Goal: Information Seeking & Learning: Learn about a topic

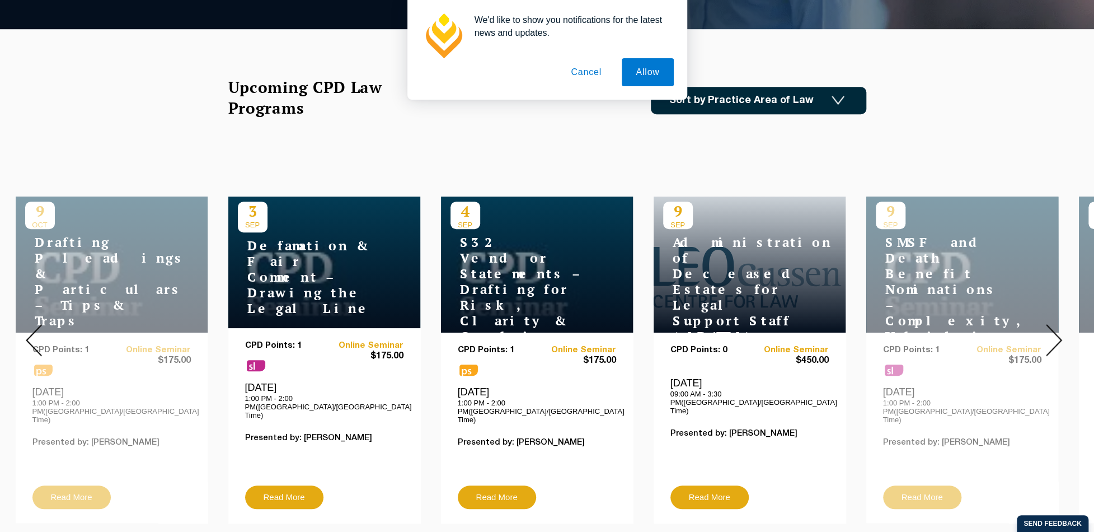
scroll to position [336, 0]
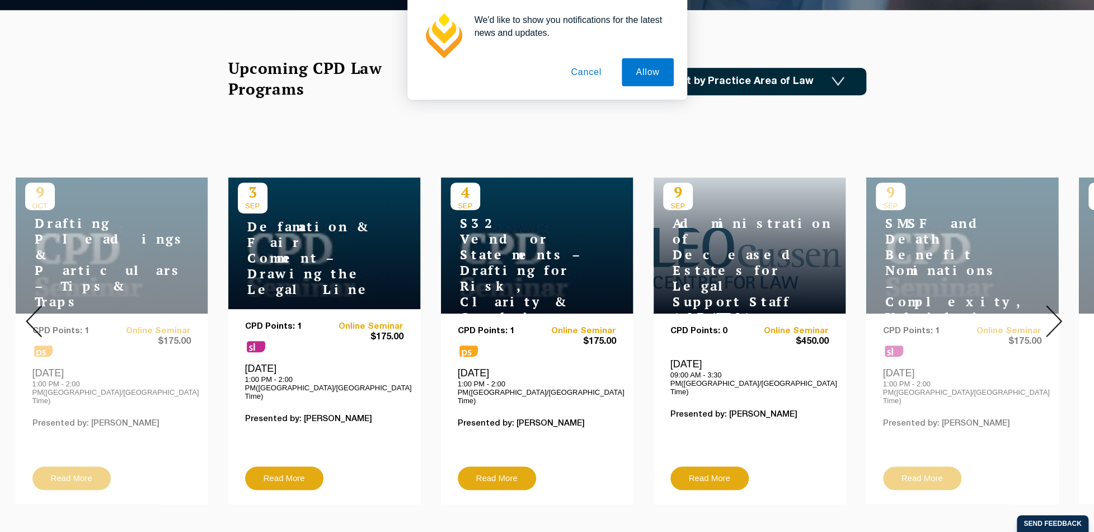
click at [1057, 313] on img at bounding box center [1054, 321] width 16 height 32
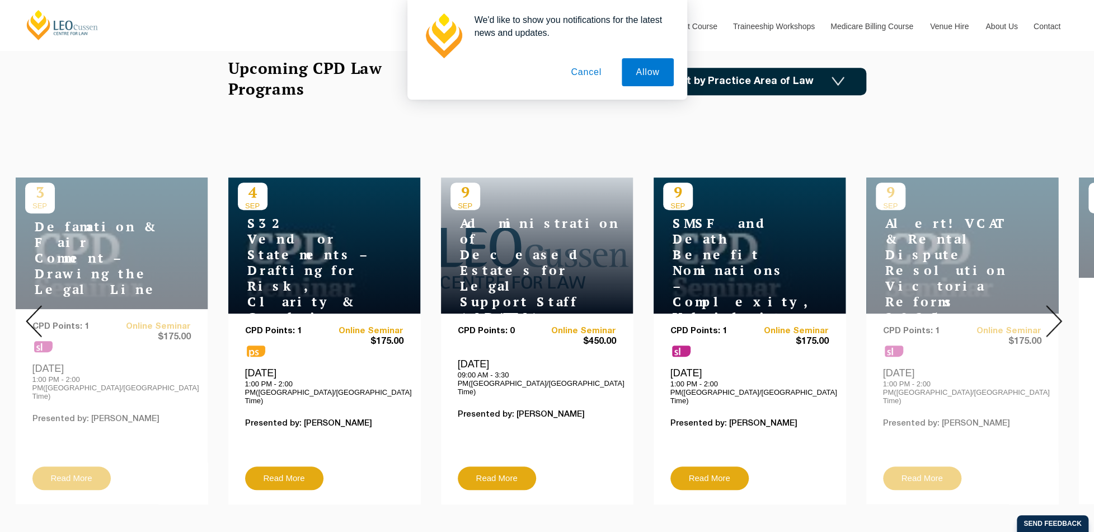
click at [1057, 313] on img at bounding box center [1054, 321] width 16 height 32
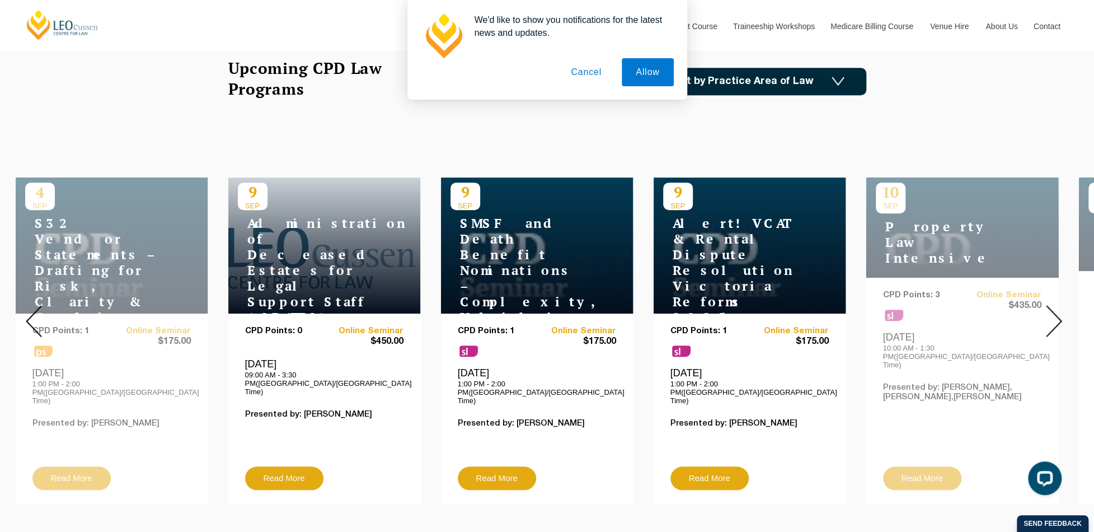
scroll to position [0, 0]
click at [1054, 313] on img at bounding box center [1054, 321] width 16 height 32
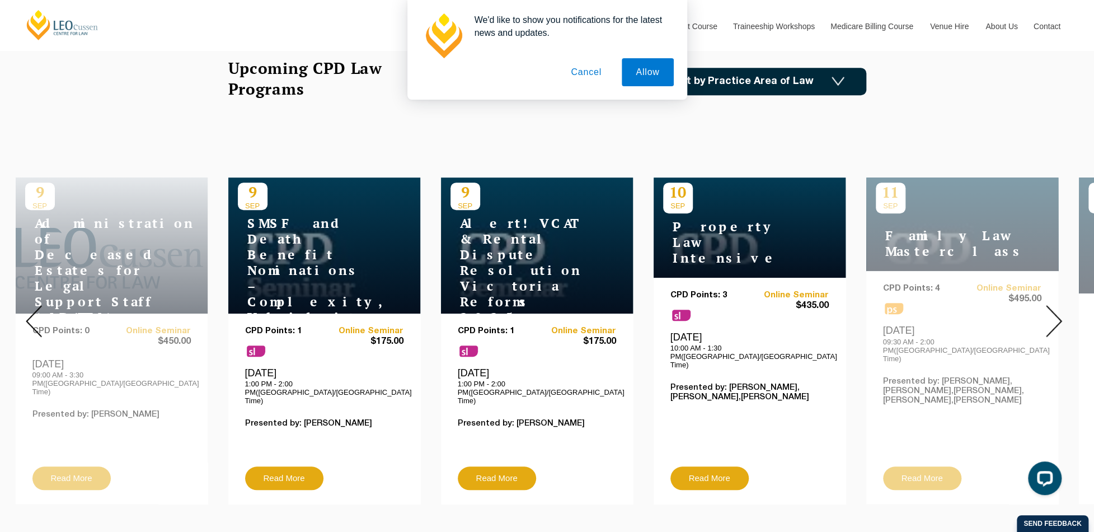
click at [1054, 313] on img at bounding box center [1054, 321] width 16 height 32
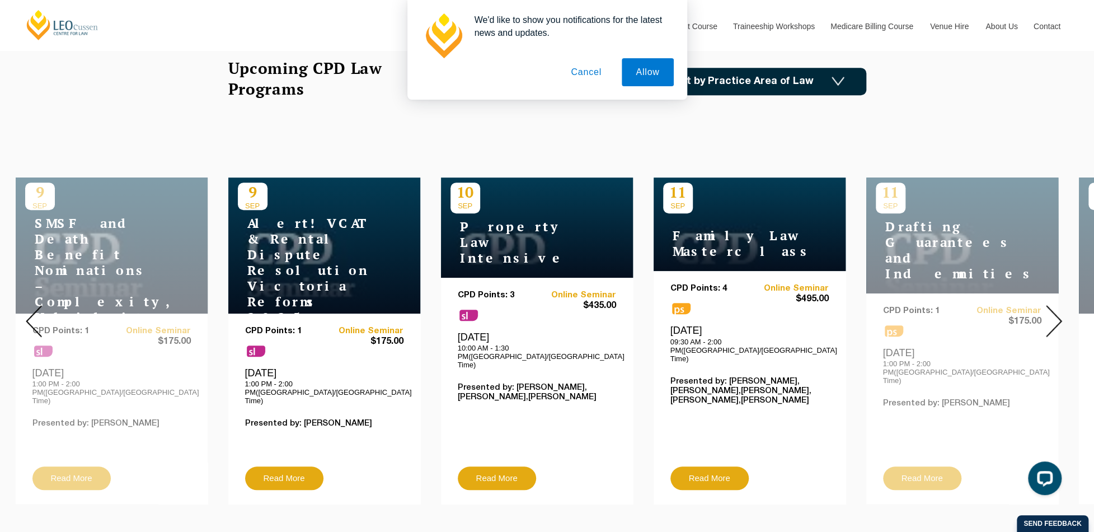
click at [1054, 313] on img at bounding box center [1054, 321] width 16 height 32
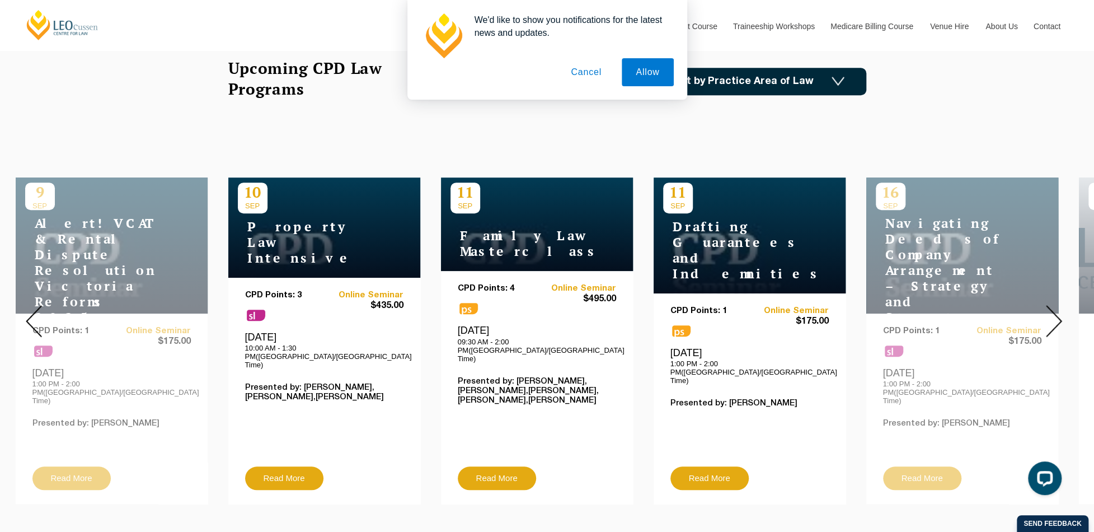
click at [1054, 313] on img at bounding box center [1054, 321] width 16 height 32
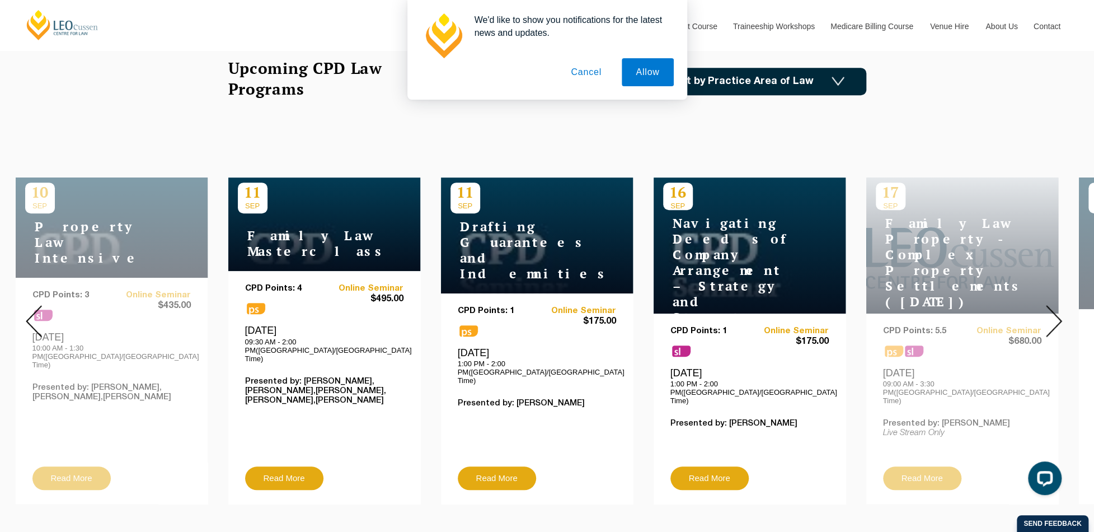
click at [1054, 313] on img at bounding box center [1054, 321] width 16 height 32
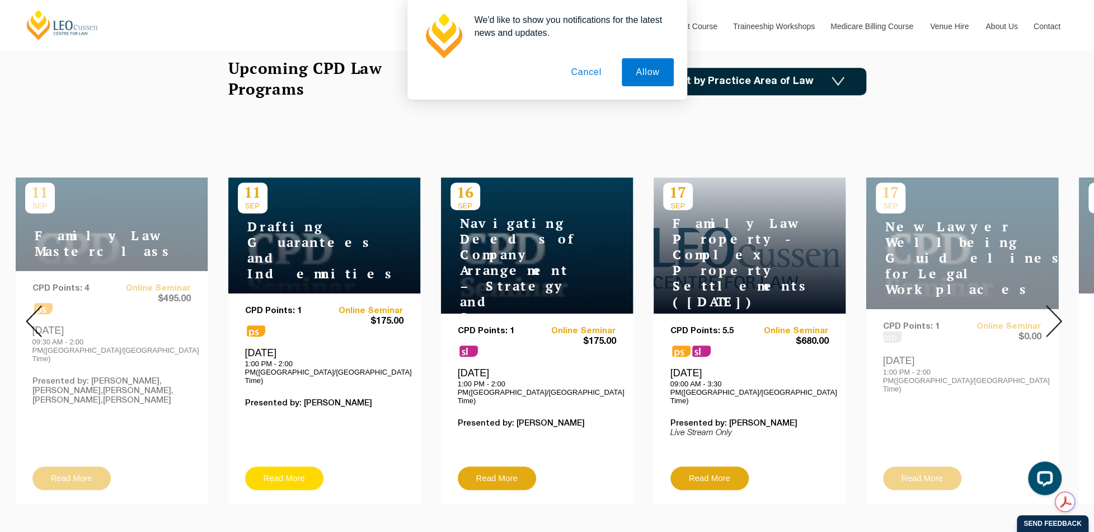
click at [293, 466] on link "Read More" at bounding box center [284, 477] width 78 height 23
click at [1057, 310] on img at bounding box center [1054, 321] width 16 height 32
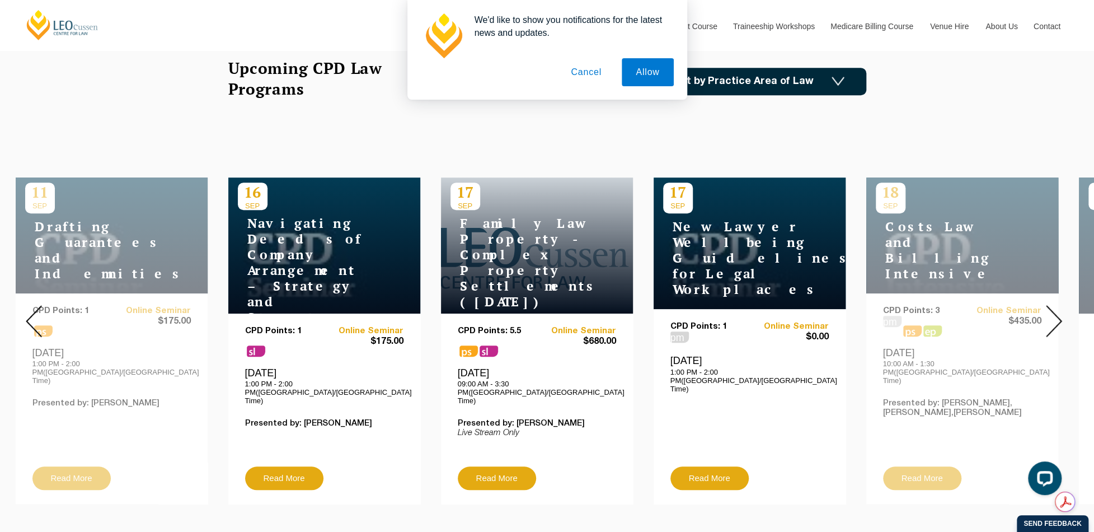
click at [1057, 310] on img at bounding box center [1054, 321] width 16 height 32
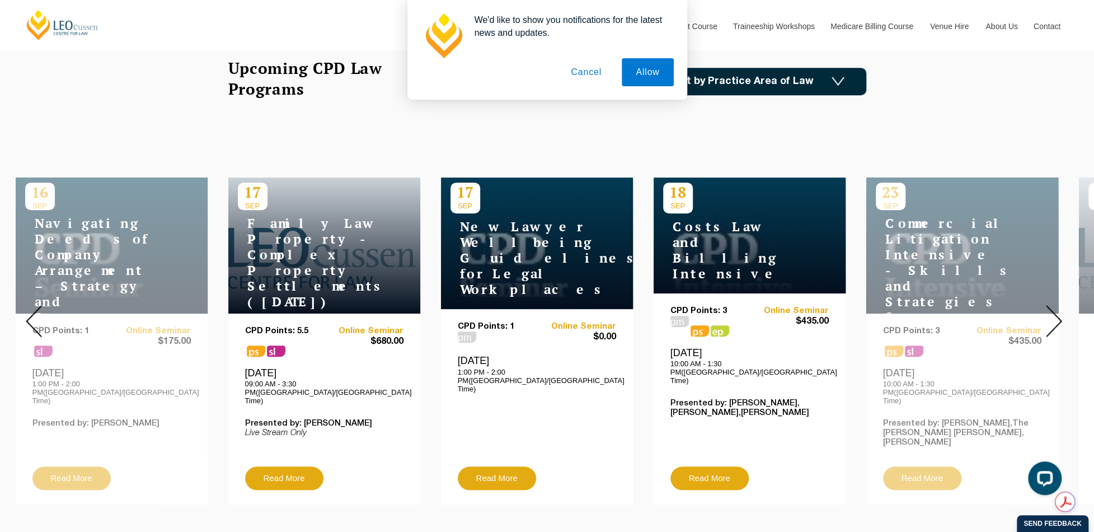
click at [1057, 310] on img at bounding box center [1054, 321] width 16 height 32
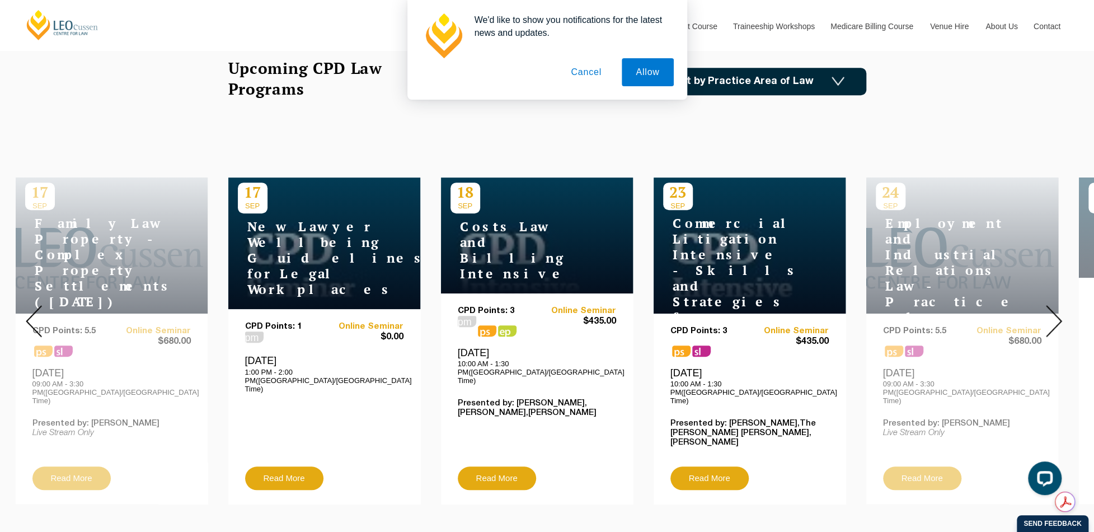
click at [1057, 310] on img at bounding box center [1054, 321] width 16 height 32
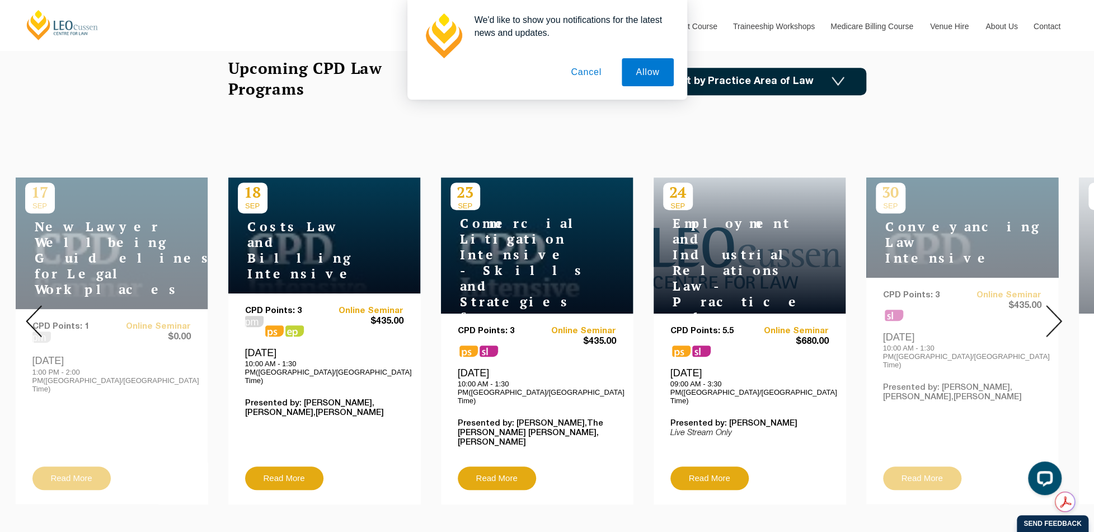
click at [1057, 310] on img at bounding box center [1054, 321] width 16 height 32
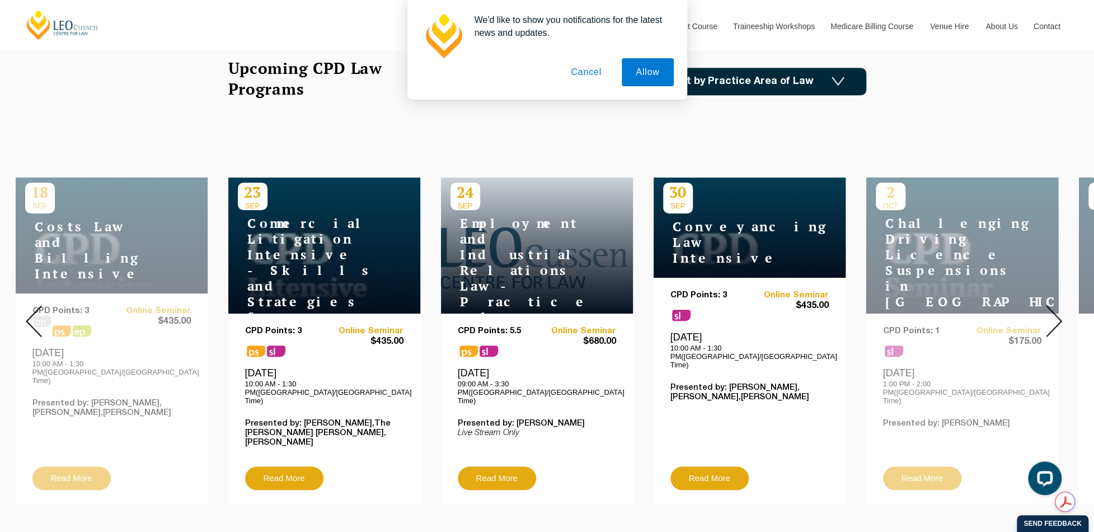
click at [1057, 310] on img at bounding box center [1054, 321] width 16 height 32
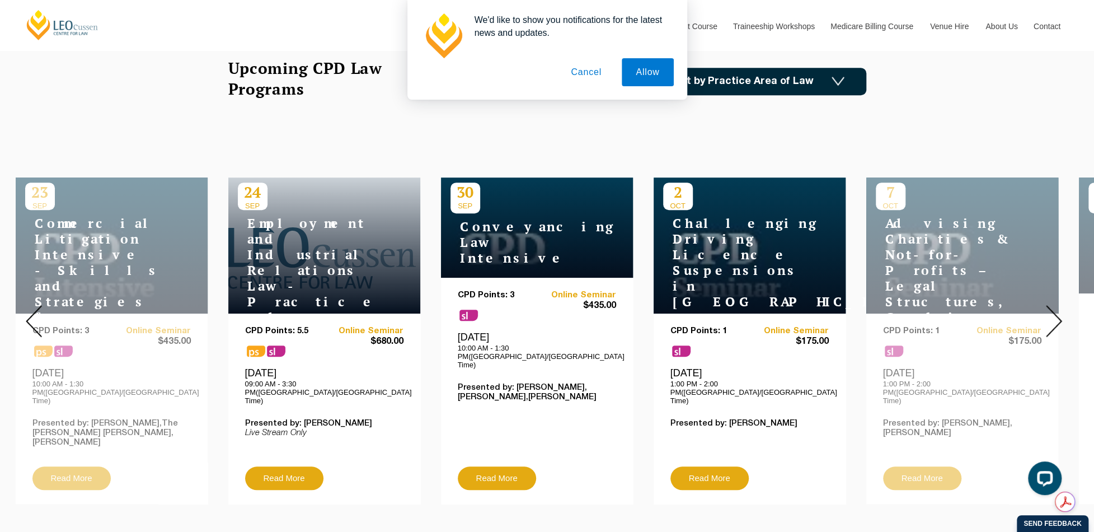
click at [1057, 310] on img at bounding box center [1054, 321] width 16 height 32
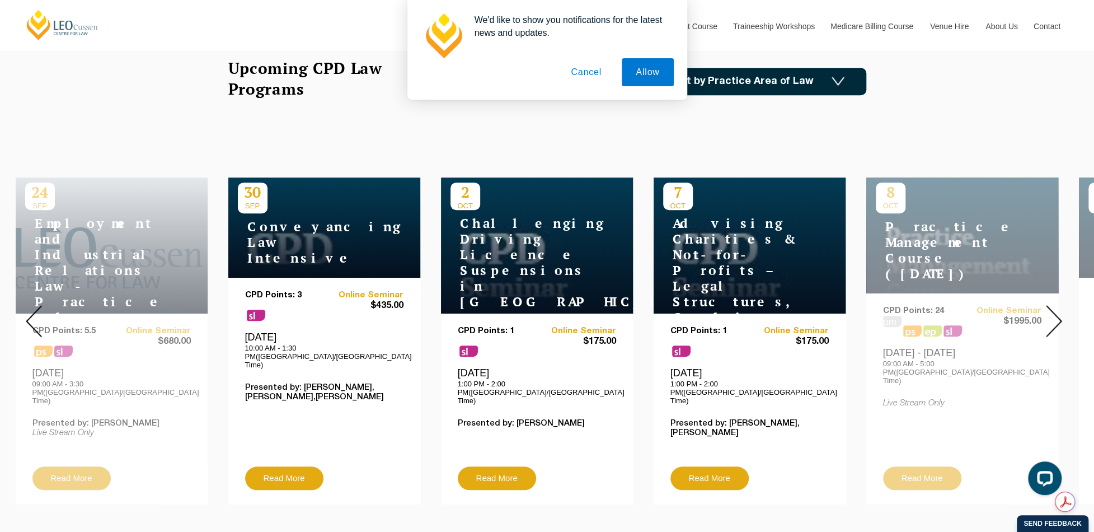
click at [1057, 310] on img at bounding box center [1054, 321] width 16 height 32
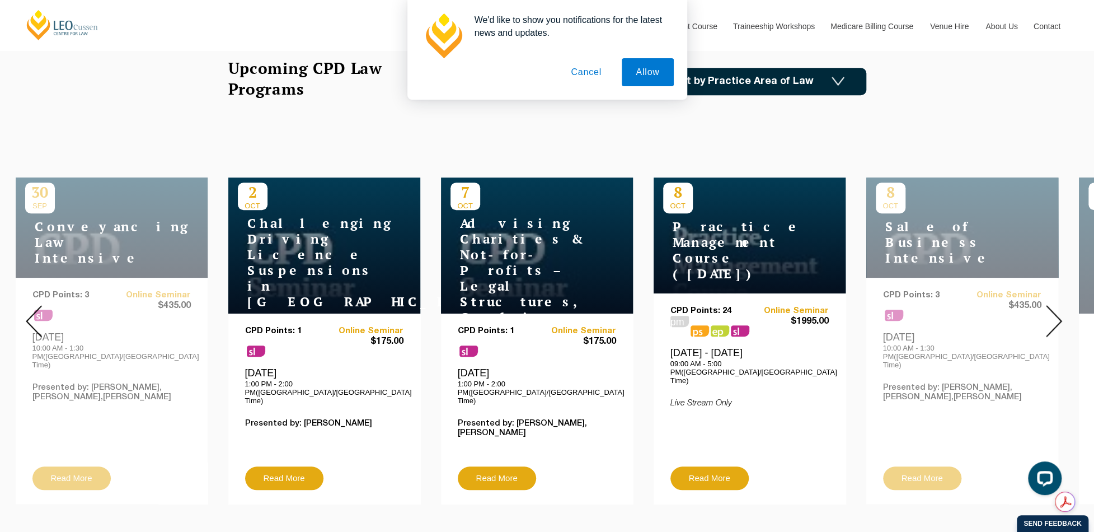
click at [1057, 310] on img at bounding box center [1054, 321] width 16 height 32
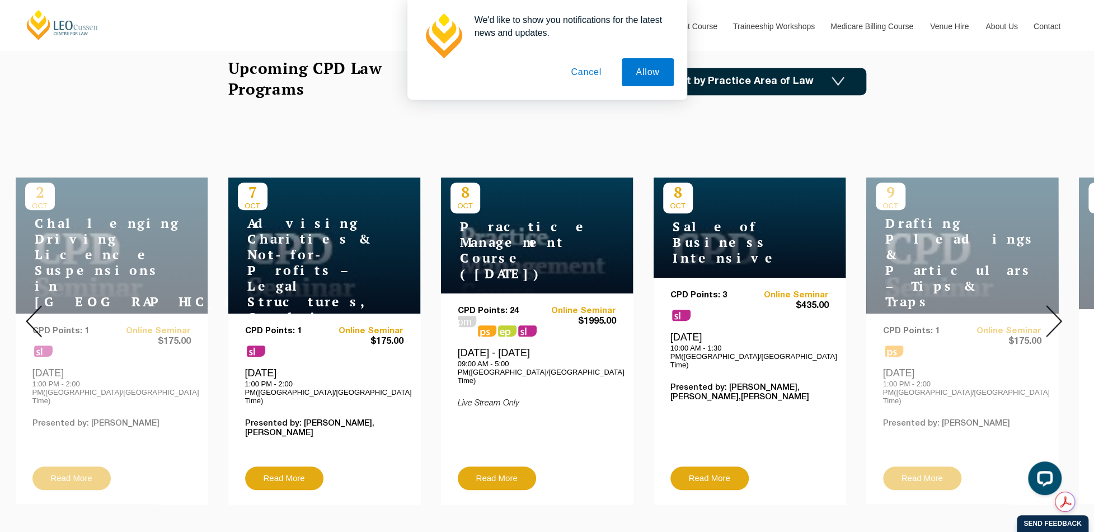
click at [1057, 310] on img at bounding box center [1054, 321] width 16 height 32
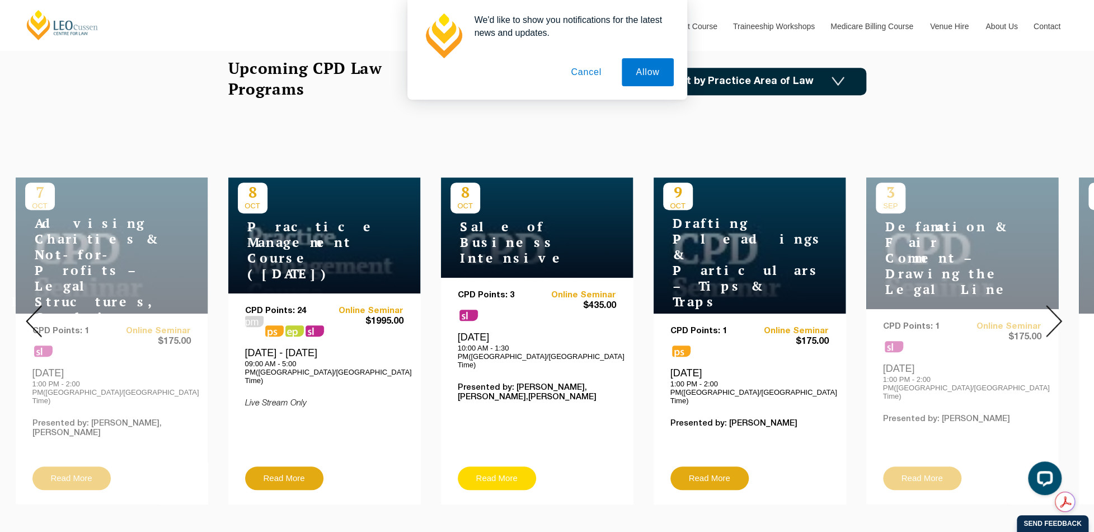
click at [494, 466] on link "Read More" at bounding box center [497, 477] width 78 height 23
click at [1053, 310] on img at bounding box center [1054, 321] width 16 height 32
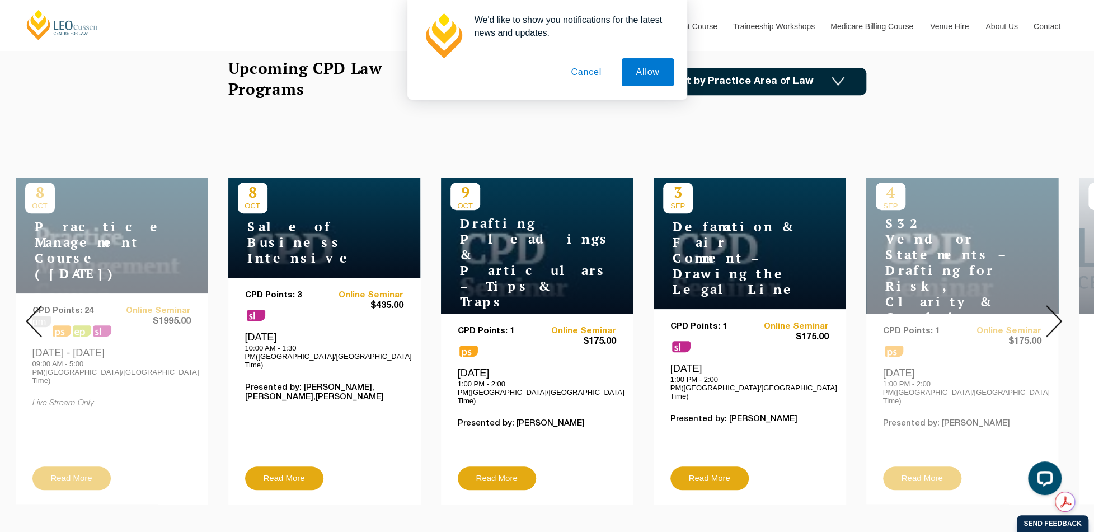
click at [1053, 310] on img at bounding box center [1054, 321] width 16 height 32
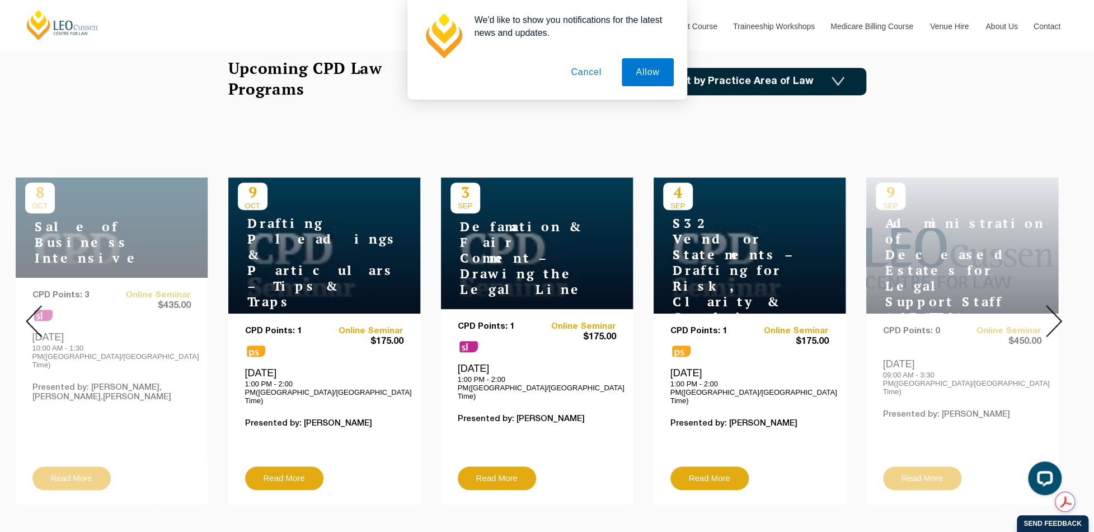
click at [1053, 309] on img at bounding box center [1054, 321] width 16 height 32
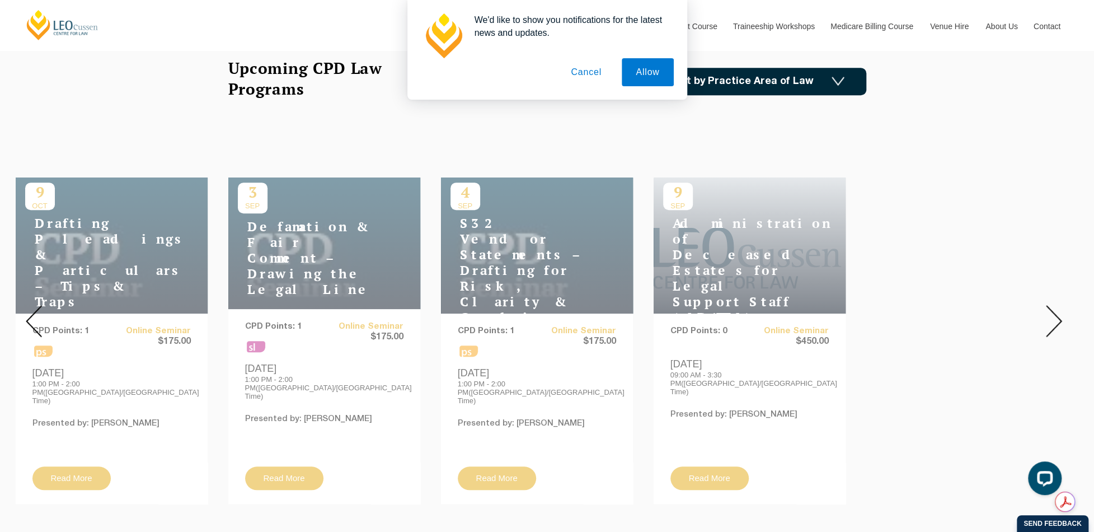
click at [1053, 309] on img at bounding box center [1054, 321] width 16 height 32
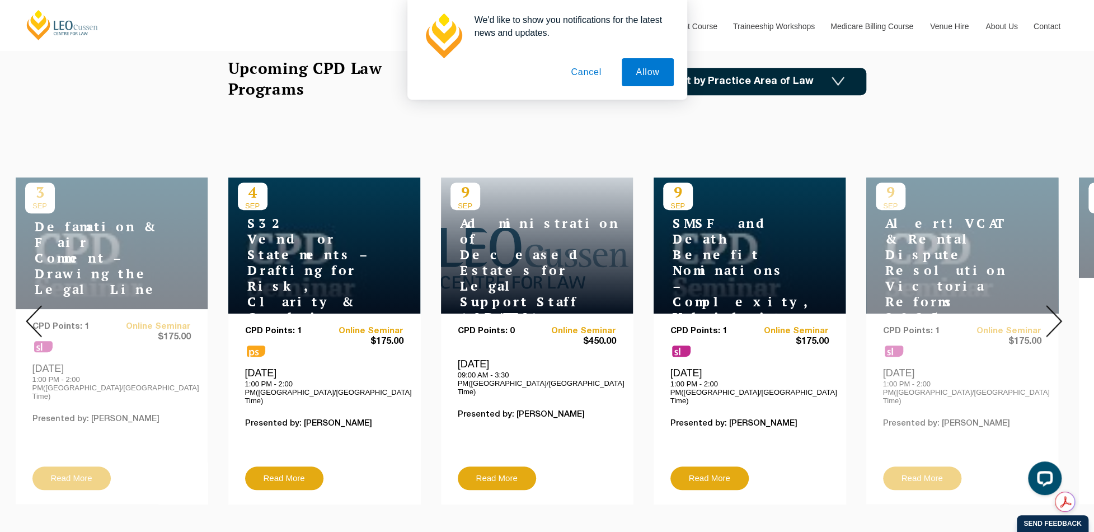
click at [1053, 309] on img at bounding box center [1054, 321] width 16 height 32
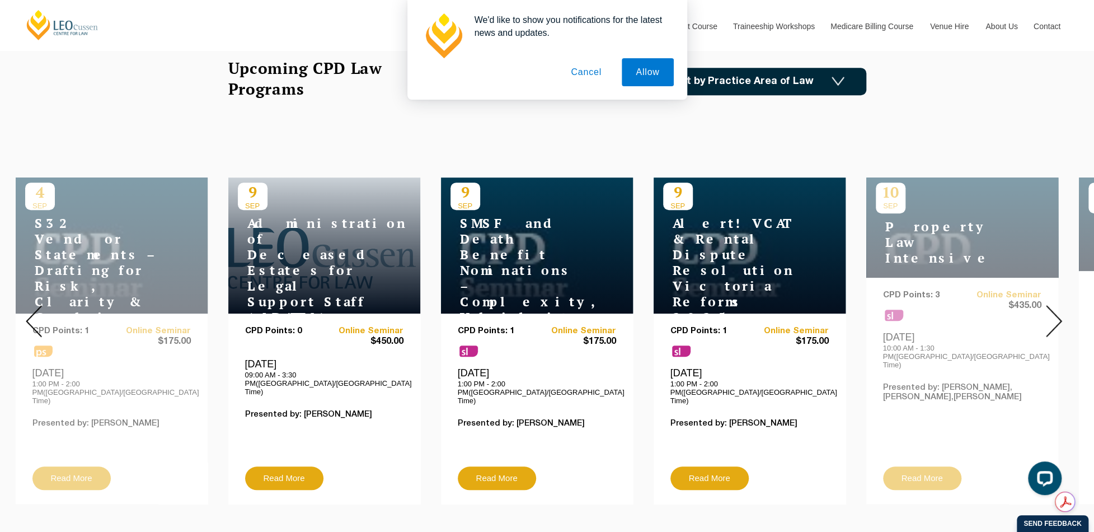
click at [1053, 309] on img at bounding box center [1054, 321] width 16 height 32
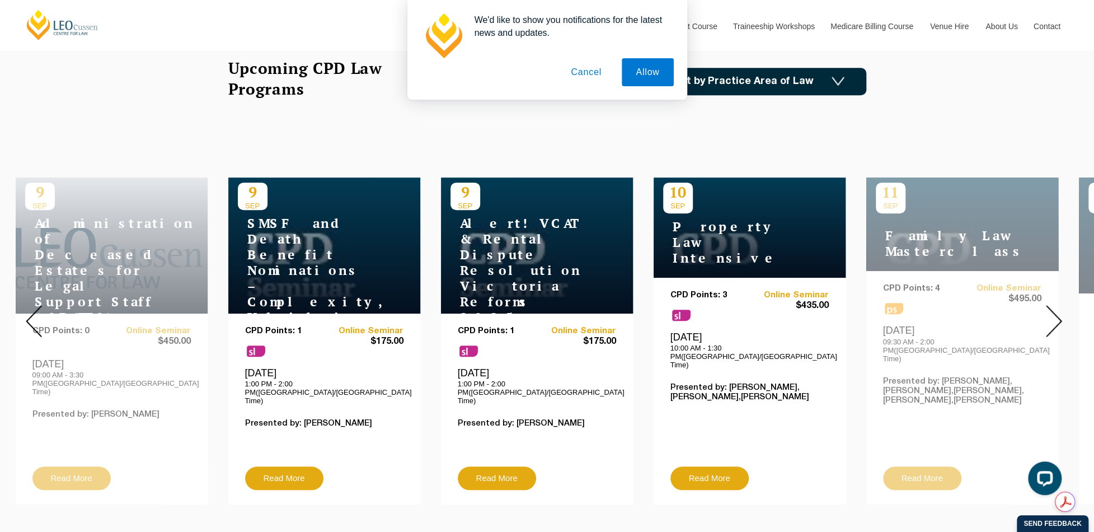
click at [1053, 309] on img at bounding box center [1054, 321] width 16 height 32
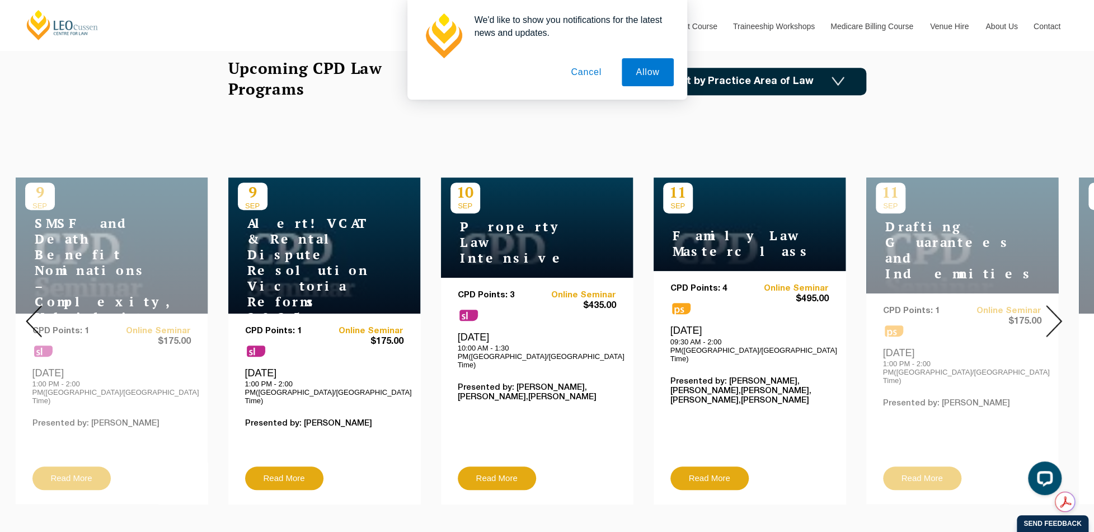
click at [1053, 309] on img at bounding box center [1054, 321] width 16 height 32
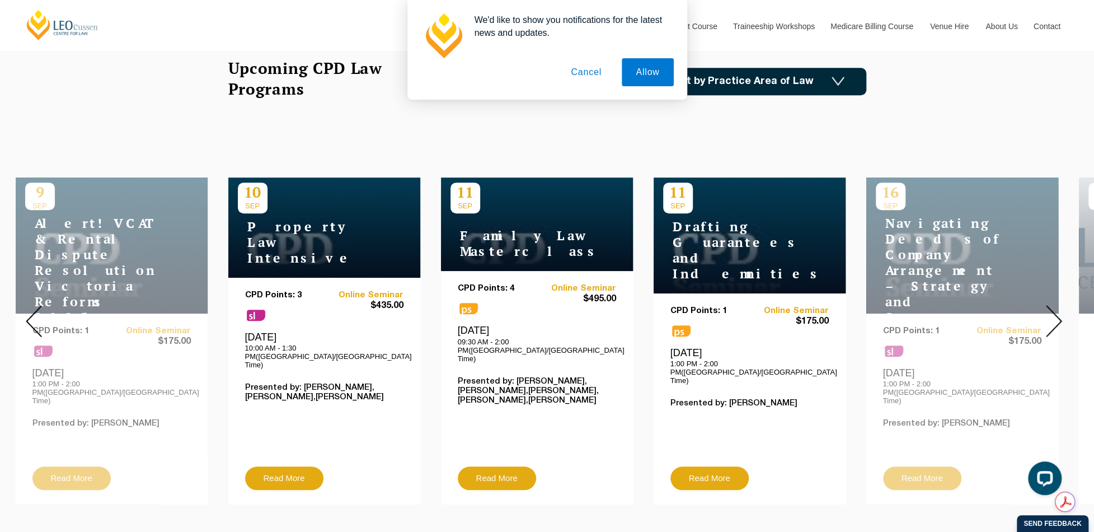
click at [1053, 309] on img at bounding box center [1054, 321] width 16 height 32
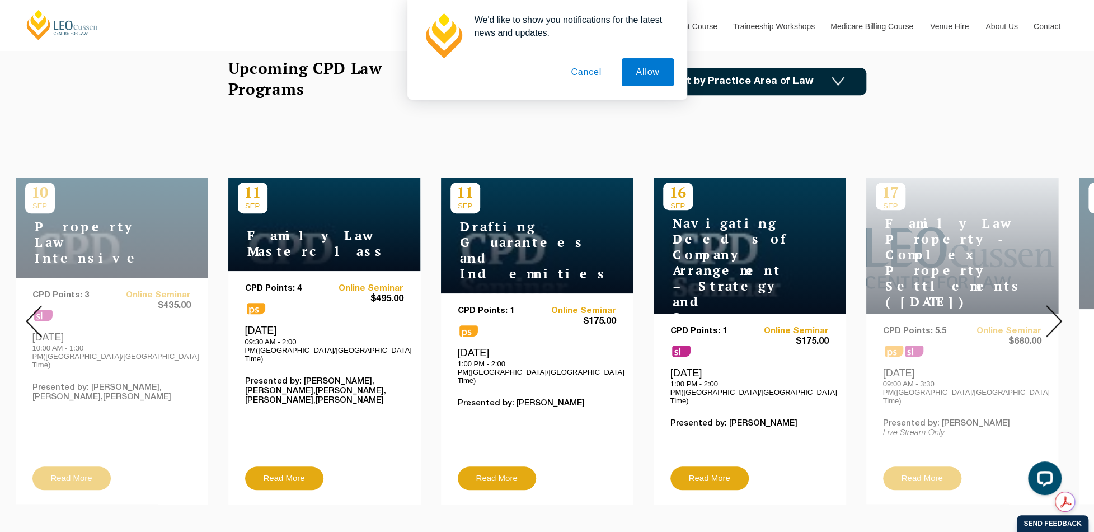
click at [1059, 315] on img at bounding box center [1054, 321] width 16 height 32
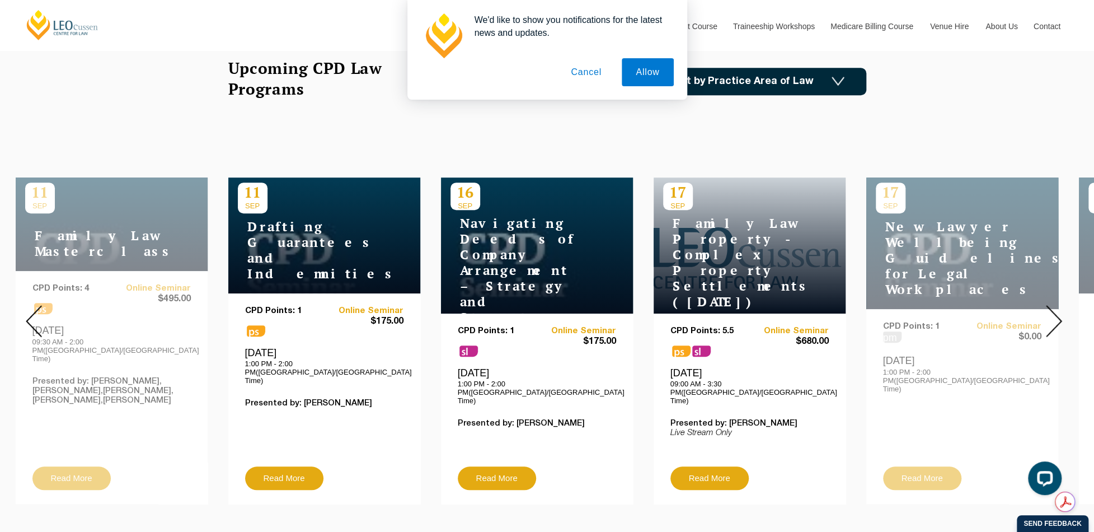
click at [1056, 314] on img at bounding box center [1054, 321] width 16 height 32
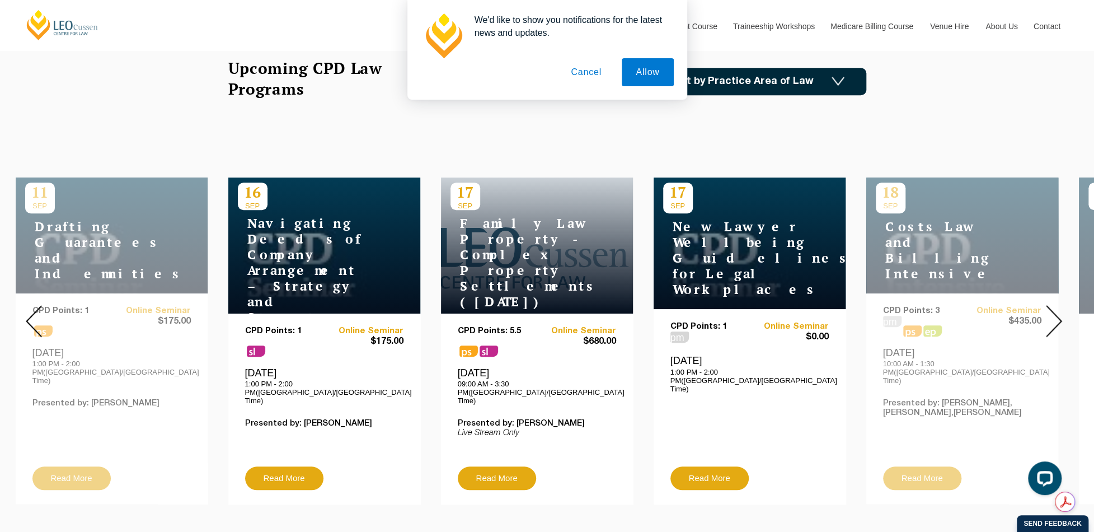
click at [1056, 314] on img at bounding box center [1054, 321] width 16 height 32
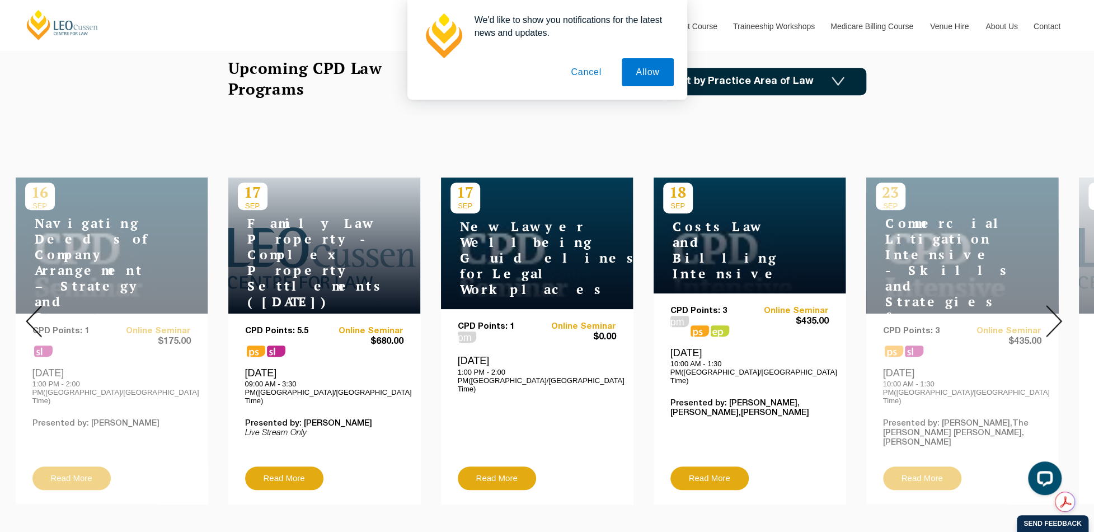
click at [1056, 313] on img at bounding box center [1054, 321] width 16 height 32
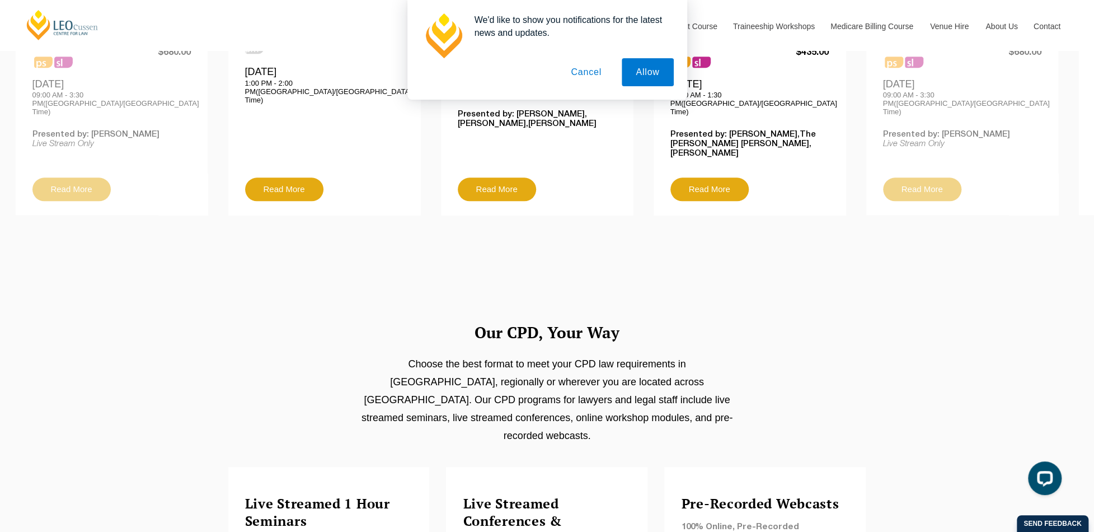
scroll to position [727, 0]
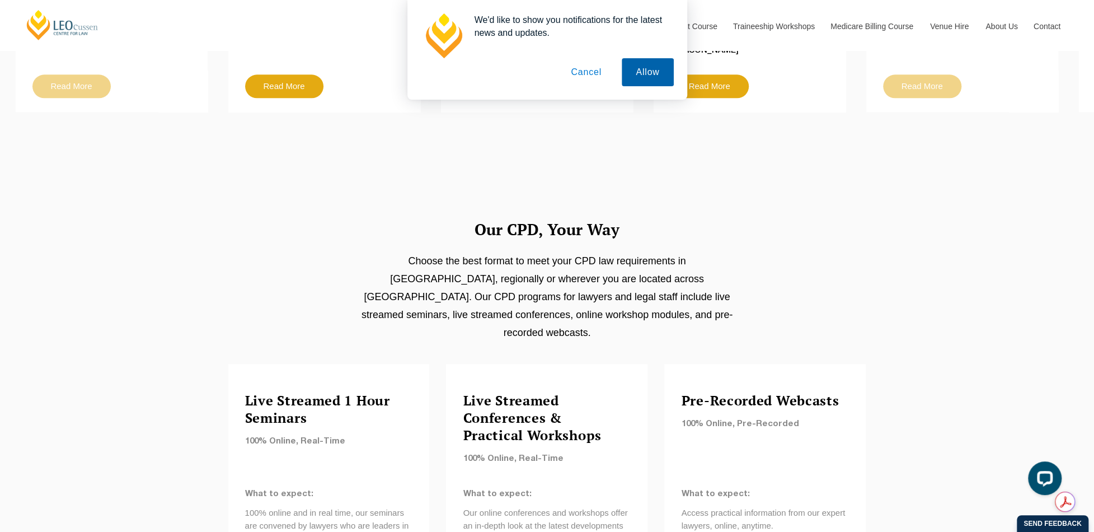
click at [652, 74] on button "Allow" at bounding box center [647, 72] width 51 height 28
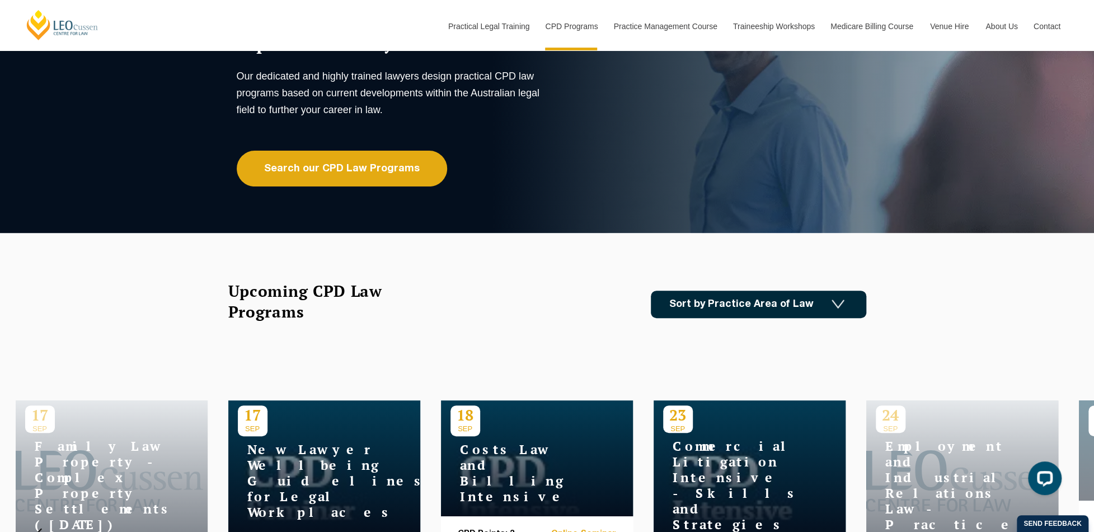
scroll to position [56, 0]
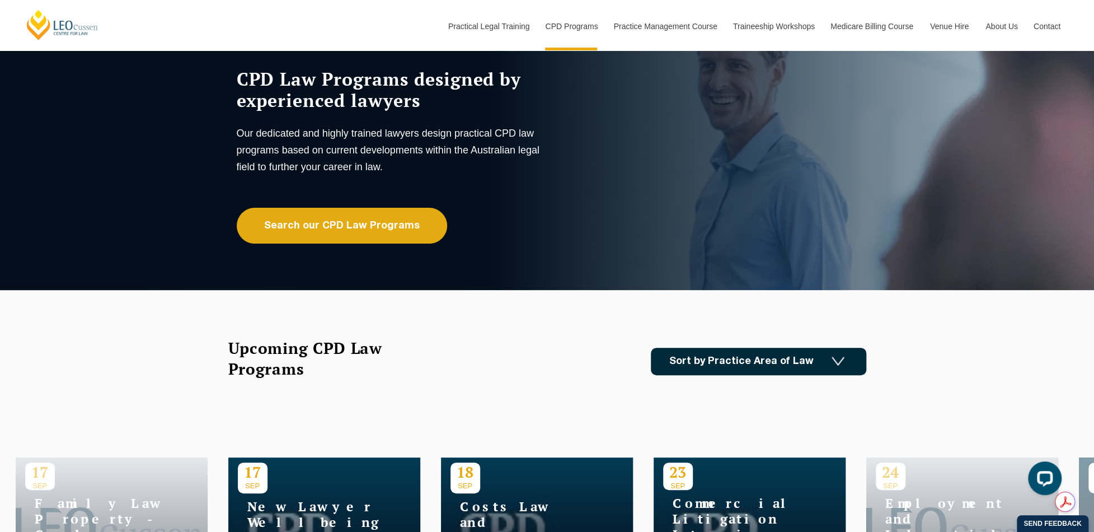
click at [841, 360] on img at bounding box center [837, 361] width 13 height 10
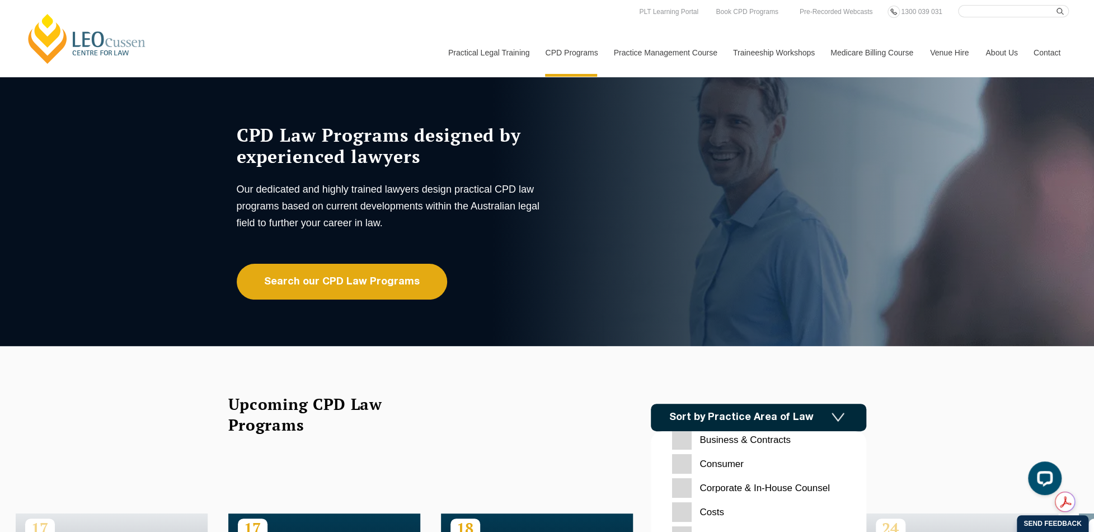
scroll to position [0, 0]
click at [689, 473] on Contracts "Business & Contracts" at bounding box center [758, 477] width 173 height 20
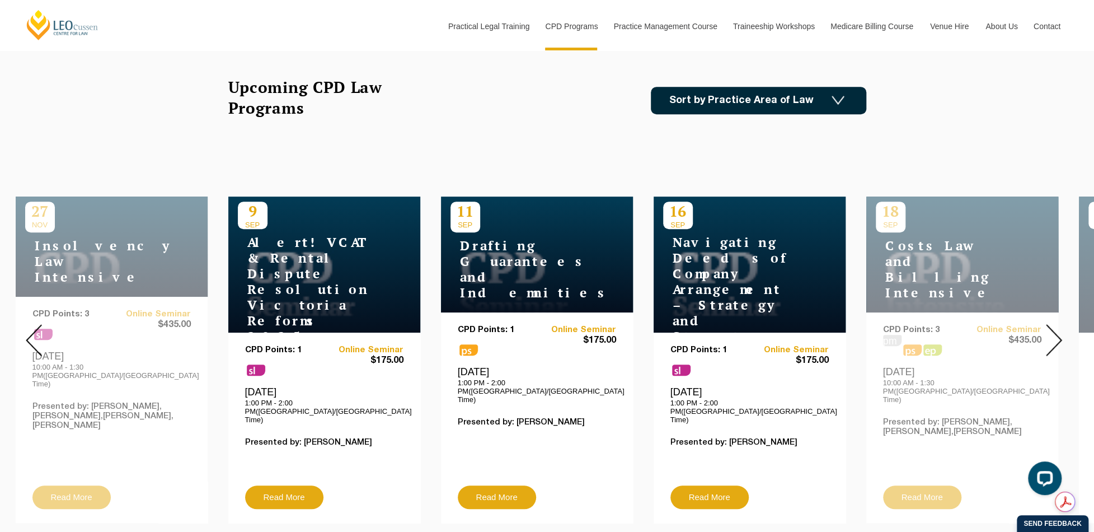
scroll to position [392, 0]
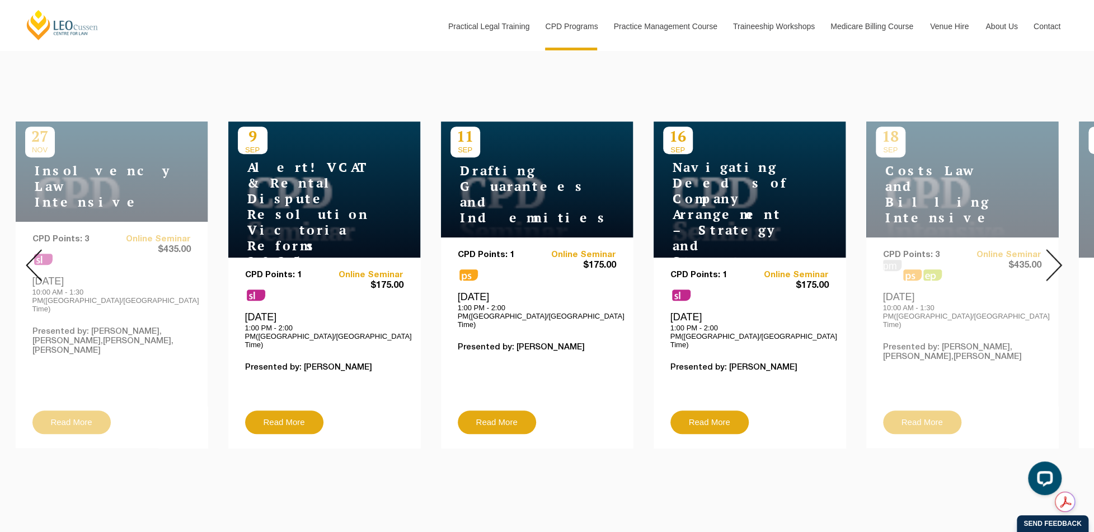
click at [1054, 257] on img at bounding box center [1054, 265] width 16 height 32
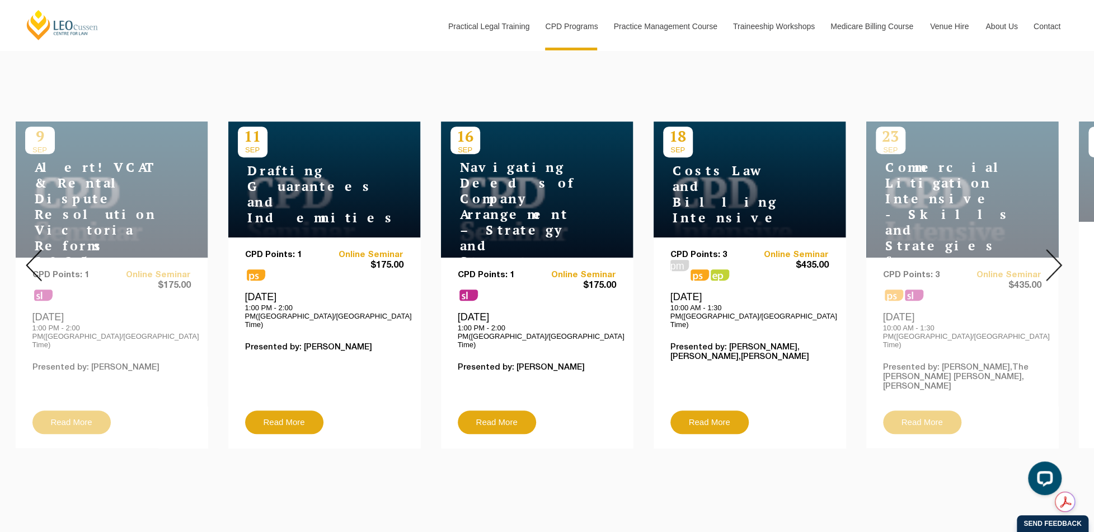
click at [1054, 257] on img at bounding box center [1054, 265] width 16 height 32
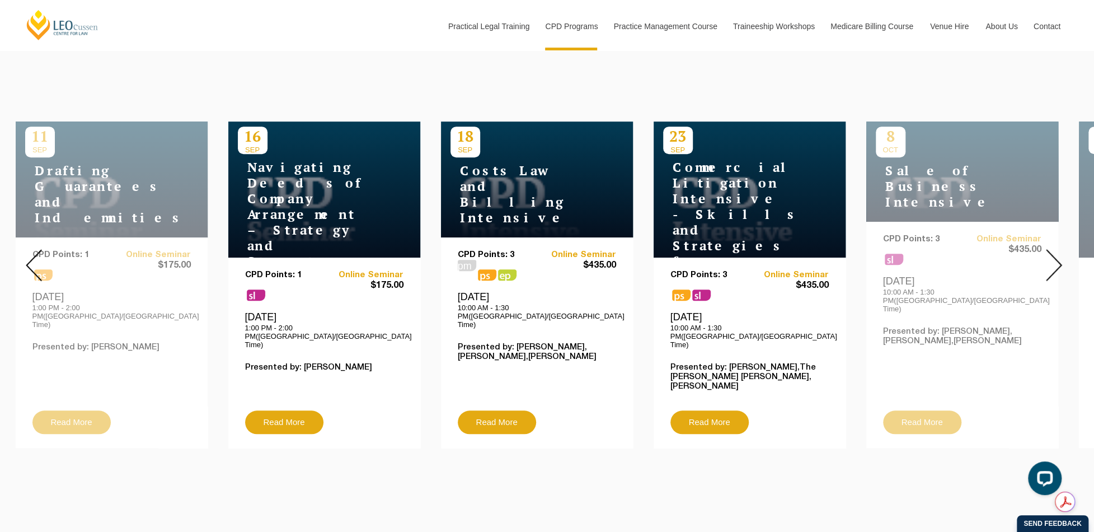
click at [1054, 257] on img at bounding box center [1054, 265] width 16 height 32
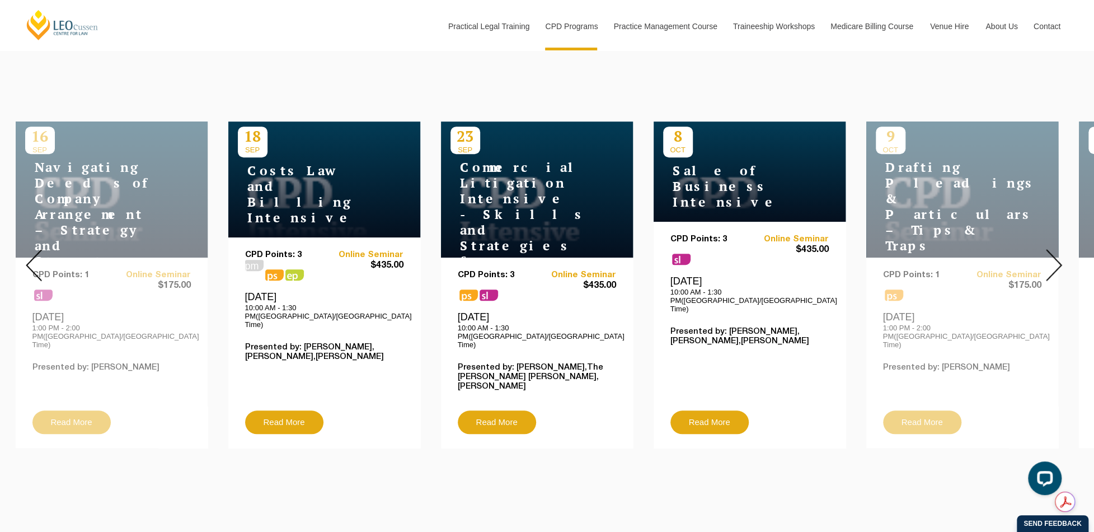
click at [1054, 257] on img at bounding box center [1054, 265] width 16 height 32
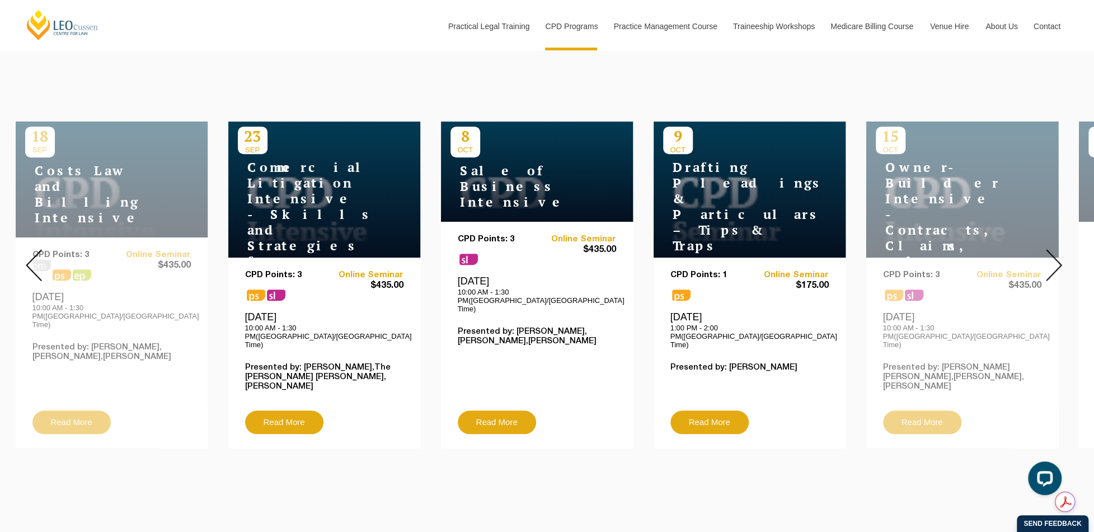
click at [1054, 257] on img at bounding box center [1054, 265] width 16 height 32
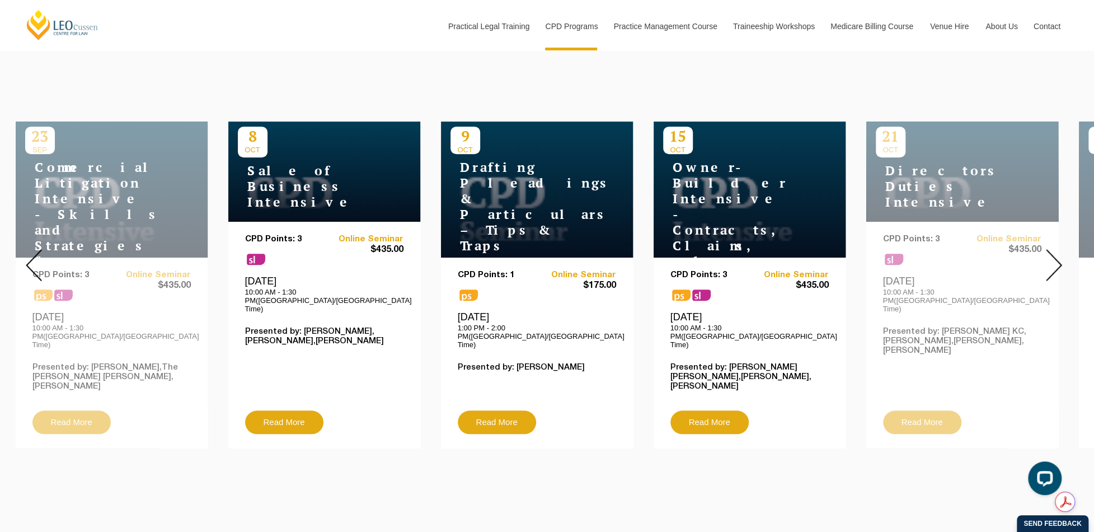
click at [1053, 257] on img at bounding box center [1054, 265] width 16 height 32
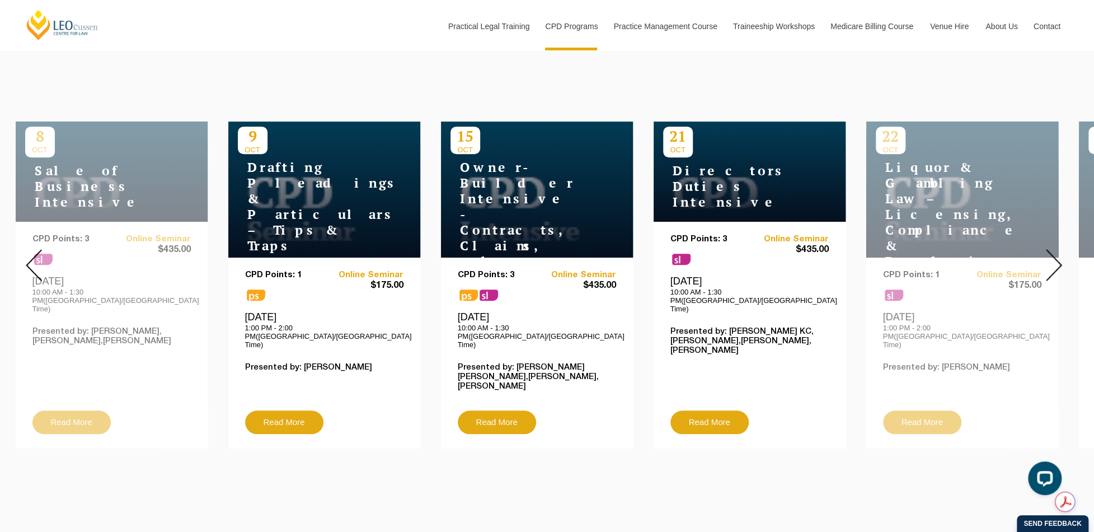
click at [1053, 257] on img at bounding box center [1054, 265] width 16 height 32
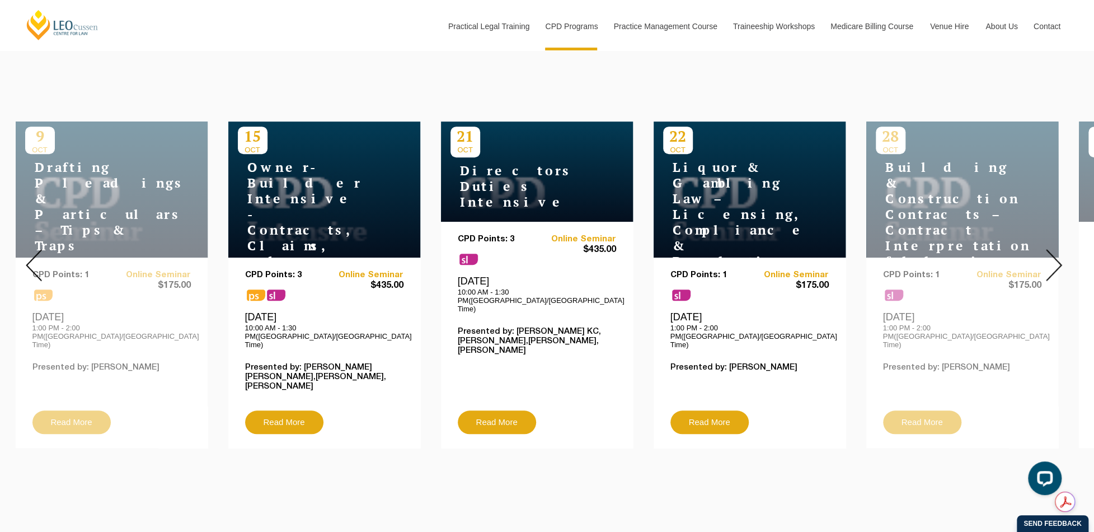
click at [1053, 257] on img at bounding box center [1054, 265] width 16 height 32
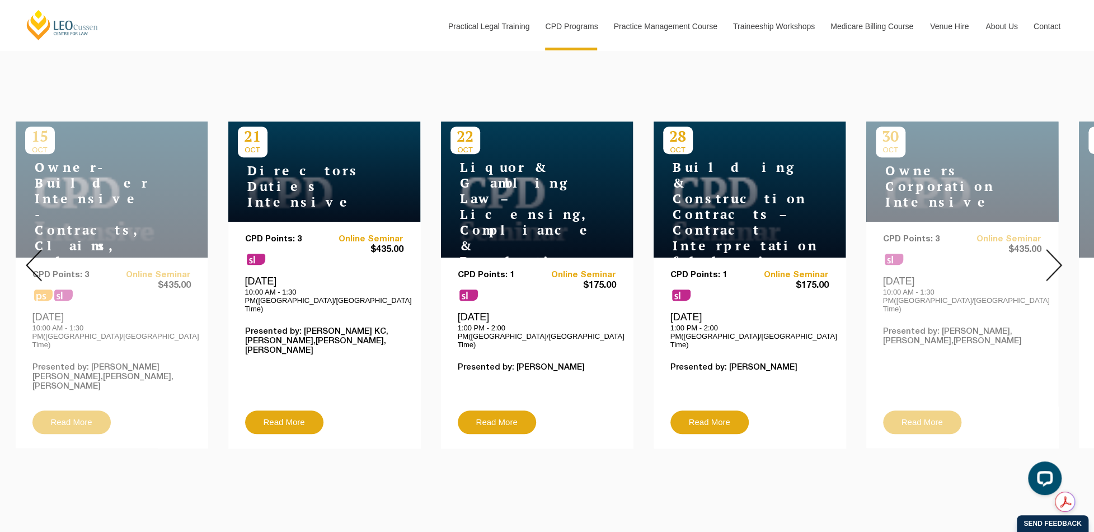
click at [1052, 256] on img at bounding box center [1054, 265] width 16 height 32
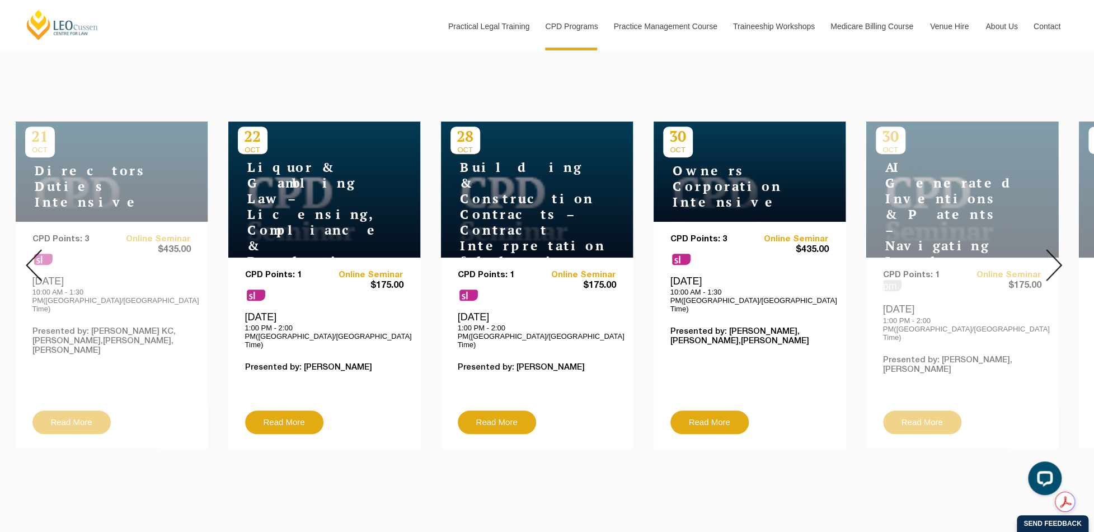
click at [1049, 256] on img at bounding box center [1054, 265] width 16 height 32
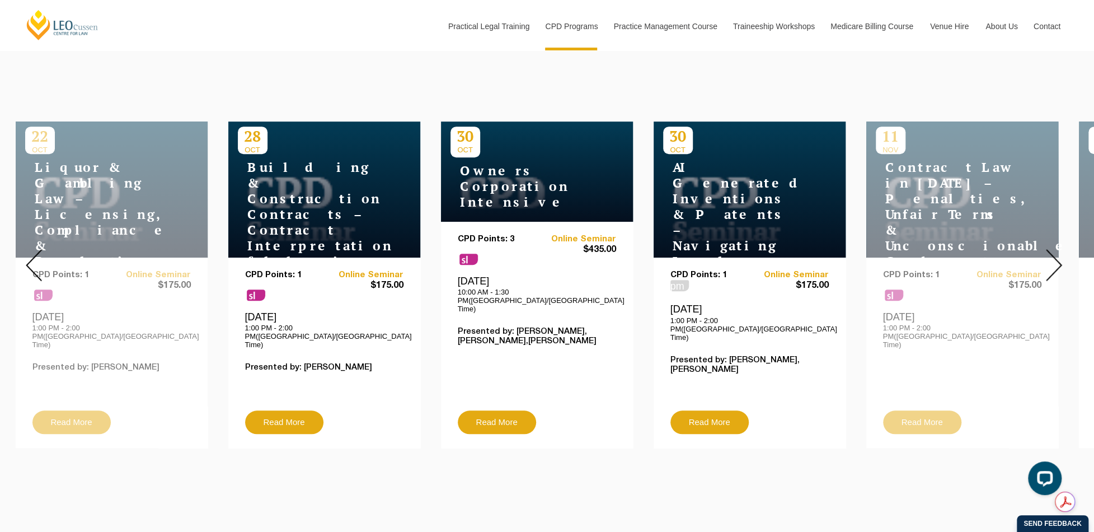
click at [1049, 256] on img at bounding box center [1054, 265] width 16 height 32
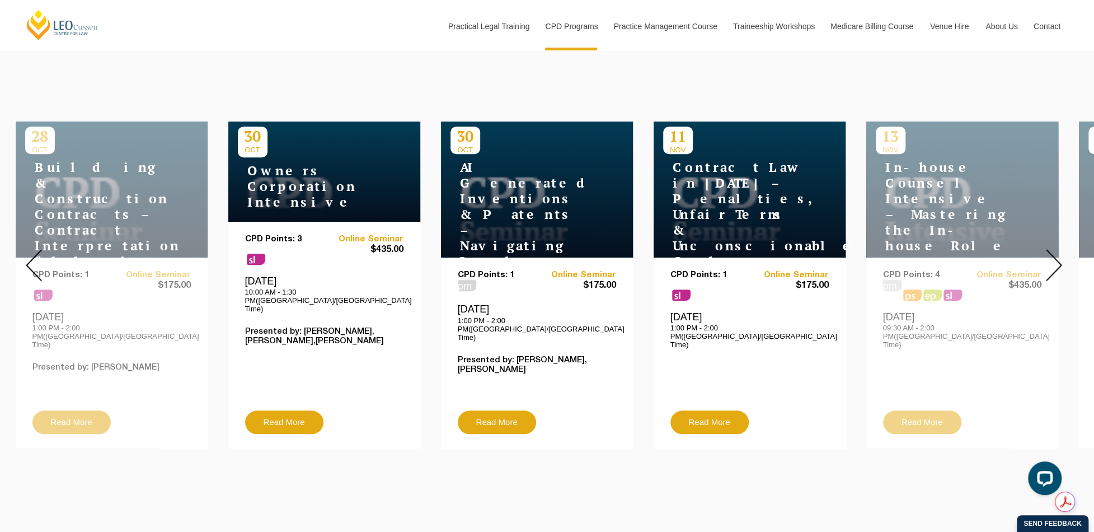
click at [1049, 256] on img at bounding box center [1054, 265] width 16 height 32
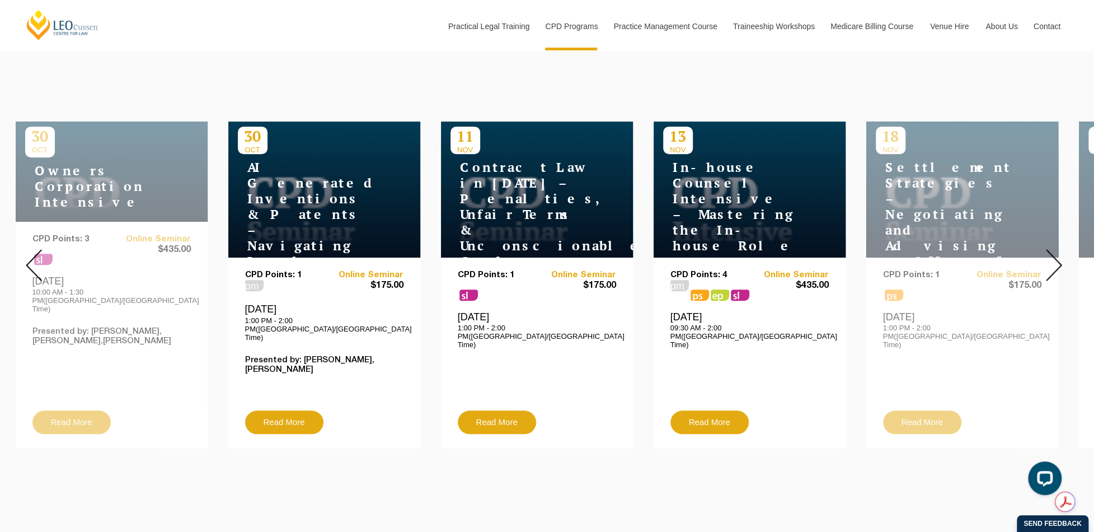
click at [554, 215] on h4 "Contract Law in [DATE] – Penalties, Unfair Terms & Unconscionable Conduct" at bounding box center [520, 214] width 140 height 110
click at [504, 410] on link "Read More" at bounding box center [497, 421] width 78 height 23
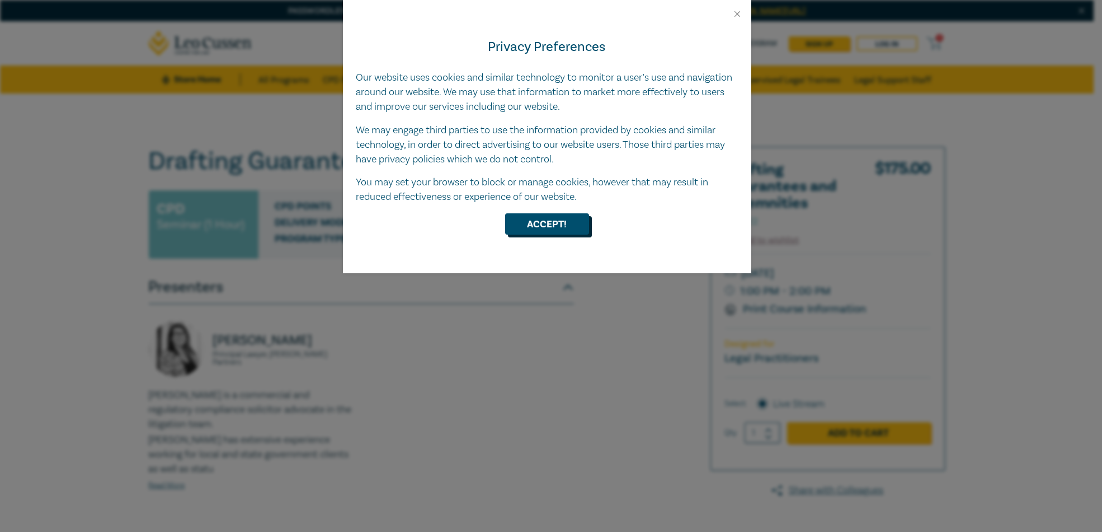
click at [532, 232] on button "Accept!" at bounding box center [547, 223] width 84 height 21
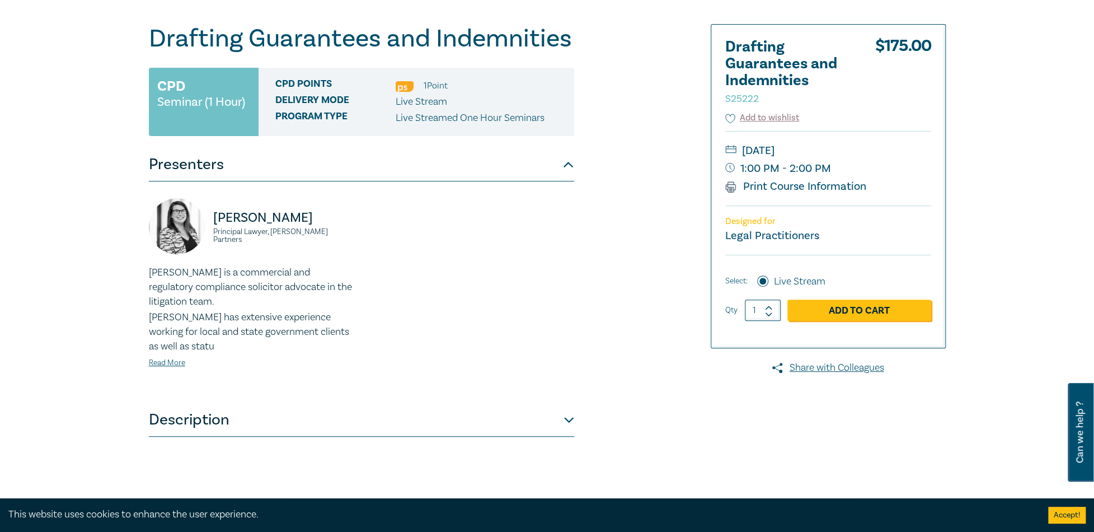
scroll to position [168, 0]
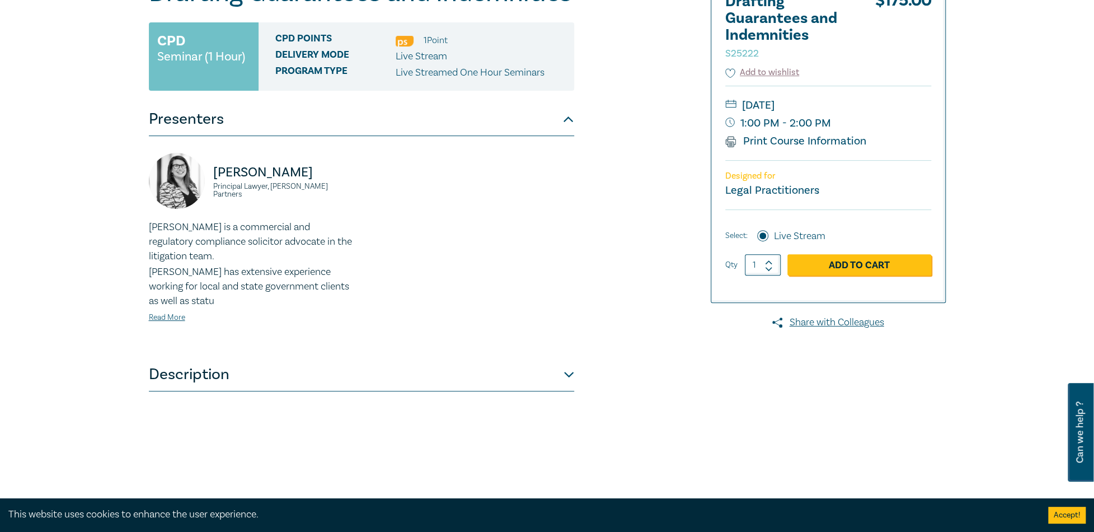
click at [577, 375] on div "Drafting Guarantees and Indemnities S25222 CPD Seminar (1 Hour) CPD Points 1 Po…" at bounding box center [412, 259] width 540 height 560
click at [565, 375] on button "Description" at bounding box center [361, 375] width 425 height 34
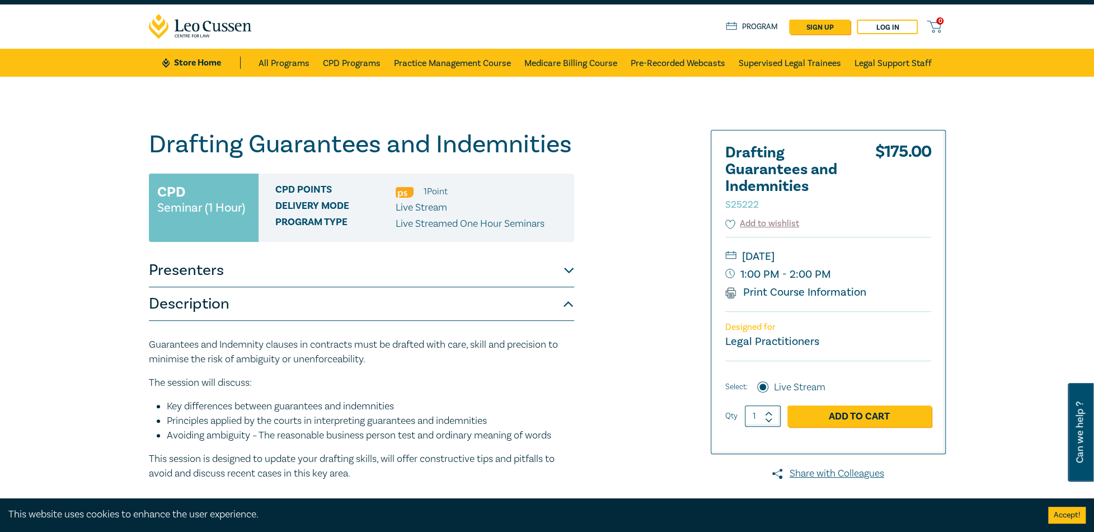
scroll to position [0, 0]
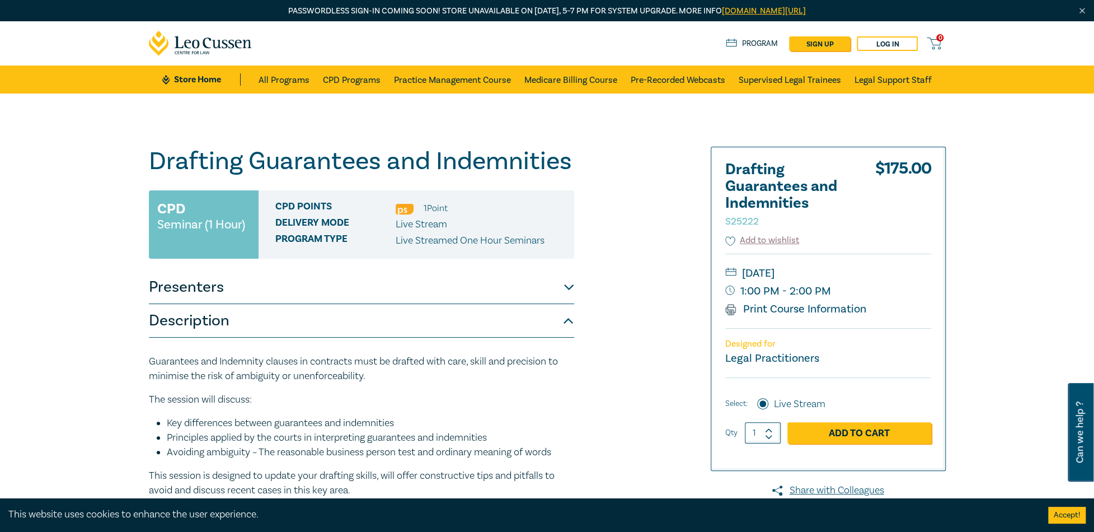
click at [150, 159] on h1 "Drafting Guarantees and Indemnities S25222" at bounding box center [361, 161] width 425 height 29
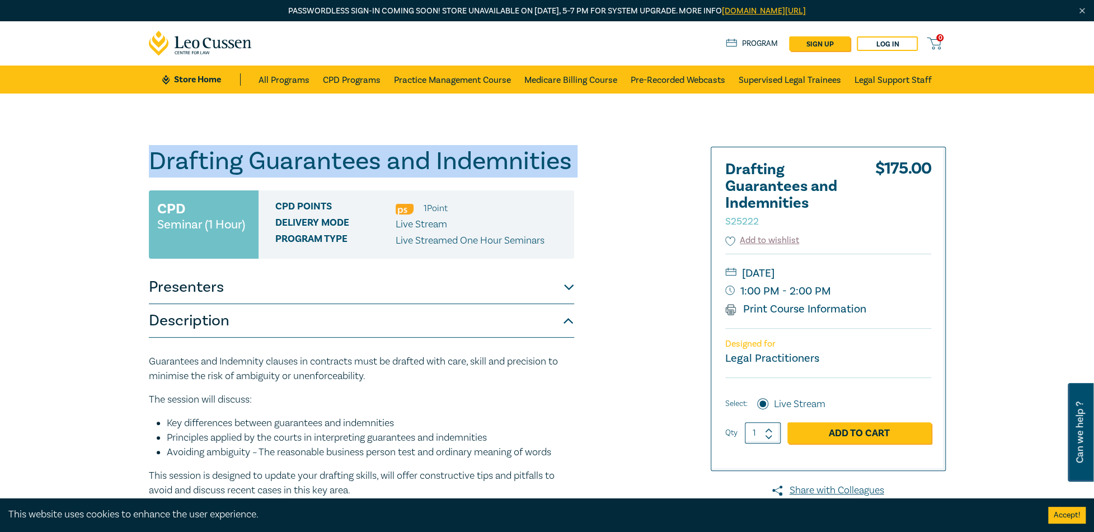
drag, startPoint x: 150, startPoint y: 159, endPoint x: 570, endPoint y: 163, distance: 420.2
click at [570, 163] on h1 "Drafting Guarantees and Indemnities S25222" at bounding box center [361, 161] width 425 height 29
copy h1 "Drafting Guarantees and Indemnities S25222"
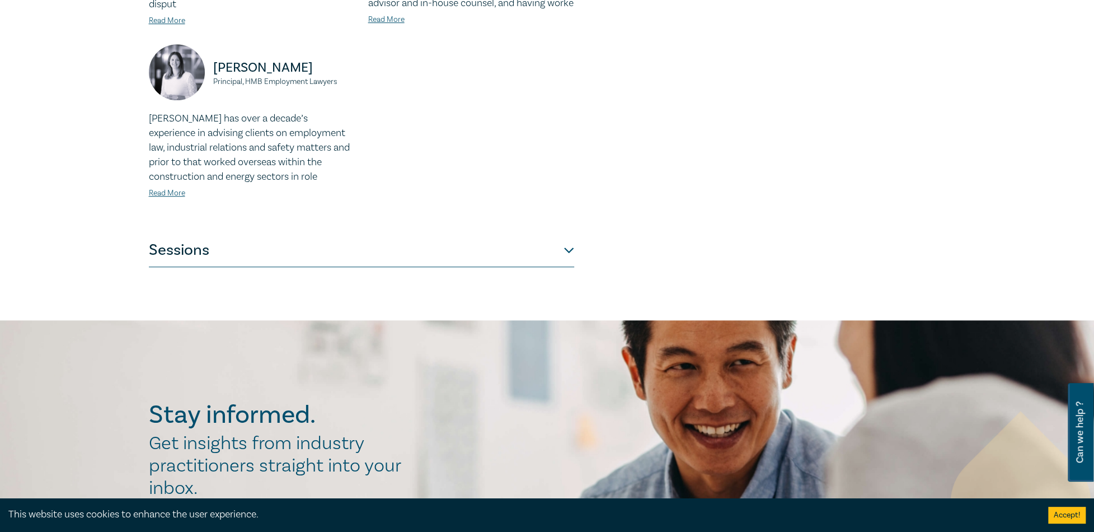
scroll to position [504, 0]
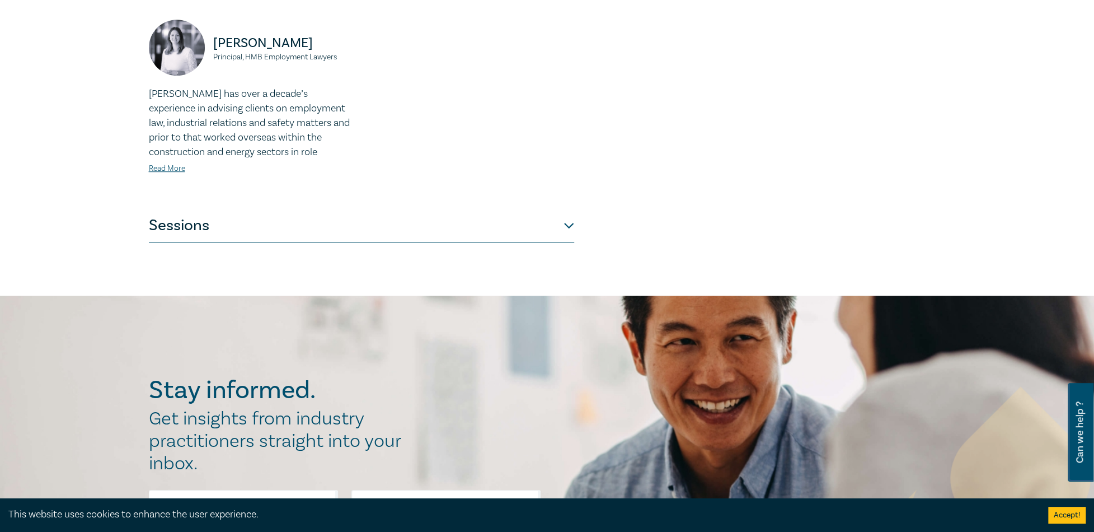
click at [563, 210] on button "Sessions" at bounding box center [361, 226] width 425 height 34
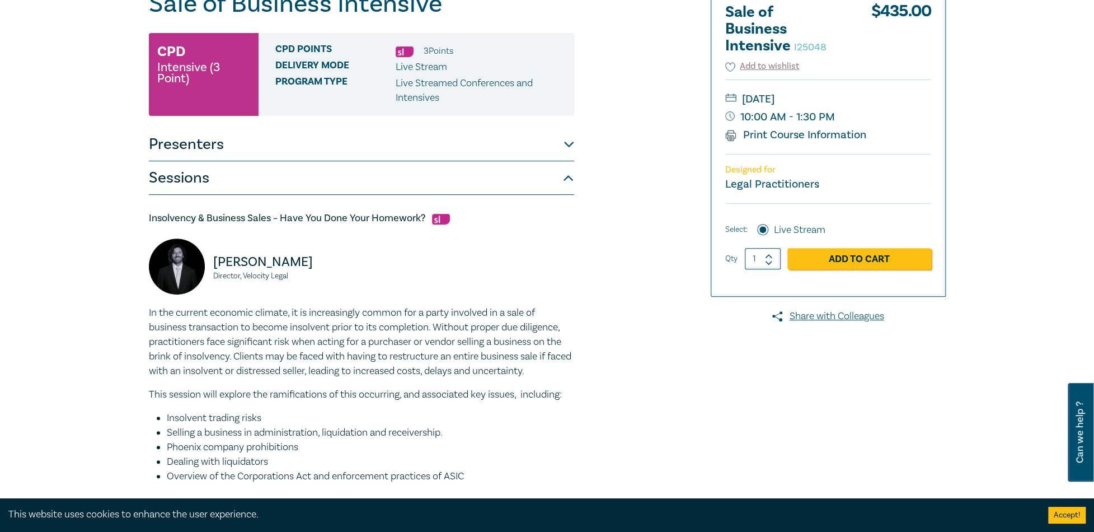
scroll to position [0, 0]
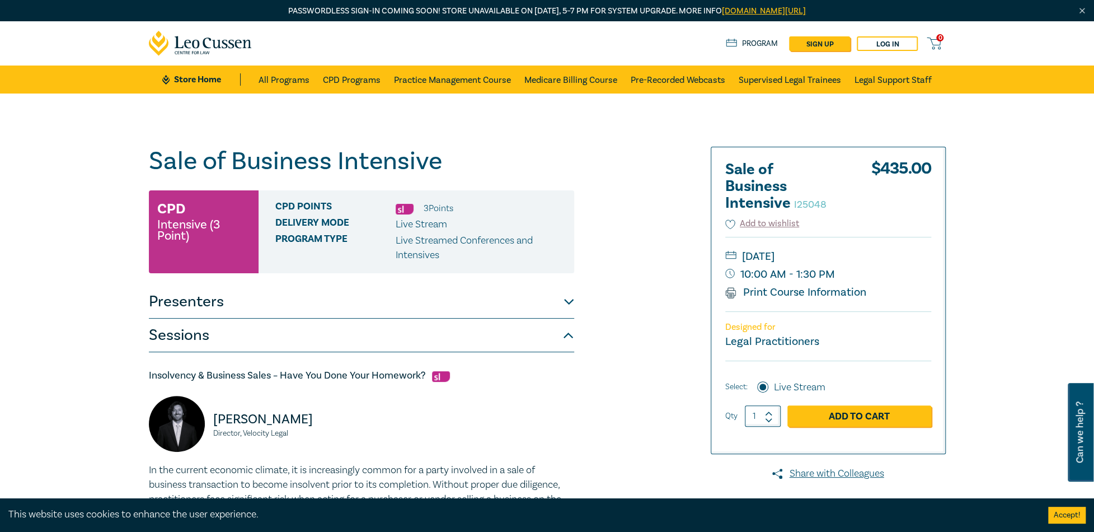
click at [443, 156] on h1 "Sale of Business Intensive I25048" at bounding box center [361, 161] width 425 height 29
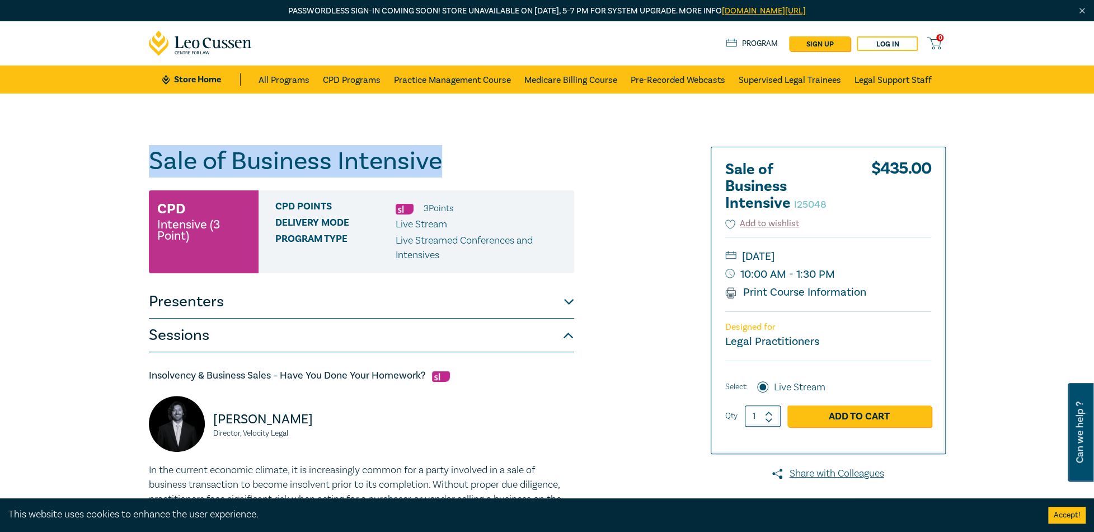
drag, startPoint x: 443, startPoint y: 161, endPoint x: 140, endPoint y: 165, distance: 302.7
copy h1 "Sale of Business Intensive"
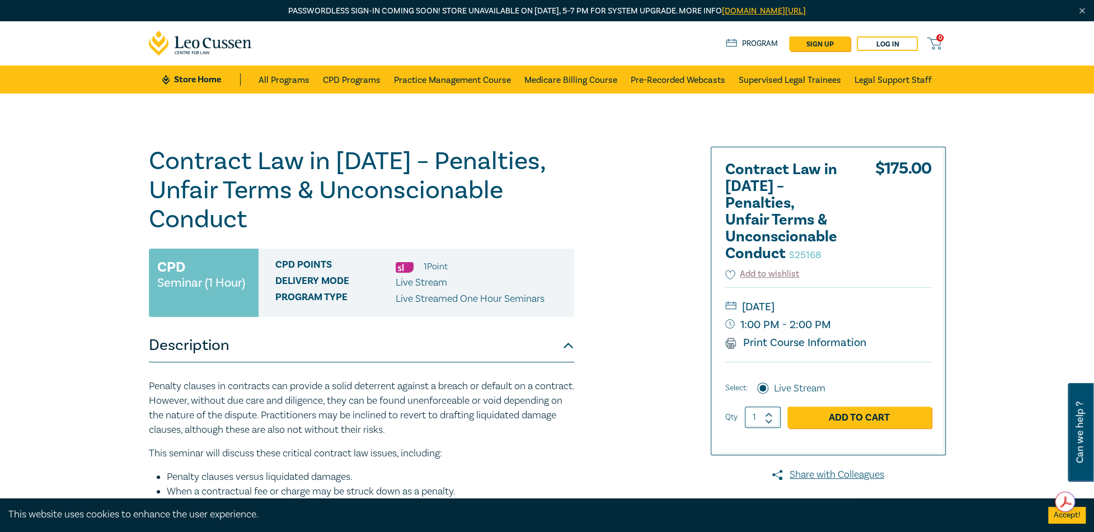
click at [259, 212] on h1 "Contract Law in 2025 – Penalties, Unfair Terms & Unconscionable Conduct S25168" at bounding box center [361, 190] width 425 height 87
click at [256, 226] on h1 "Contract Law in 2025 – Penalties, Unfair Terms & Unconscionable Conduct S25168" at bounding box center [361, 190] width 425 height 87
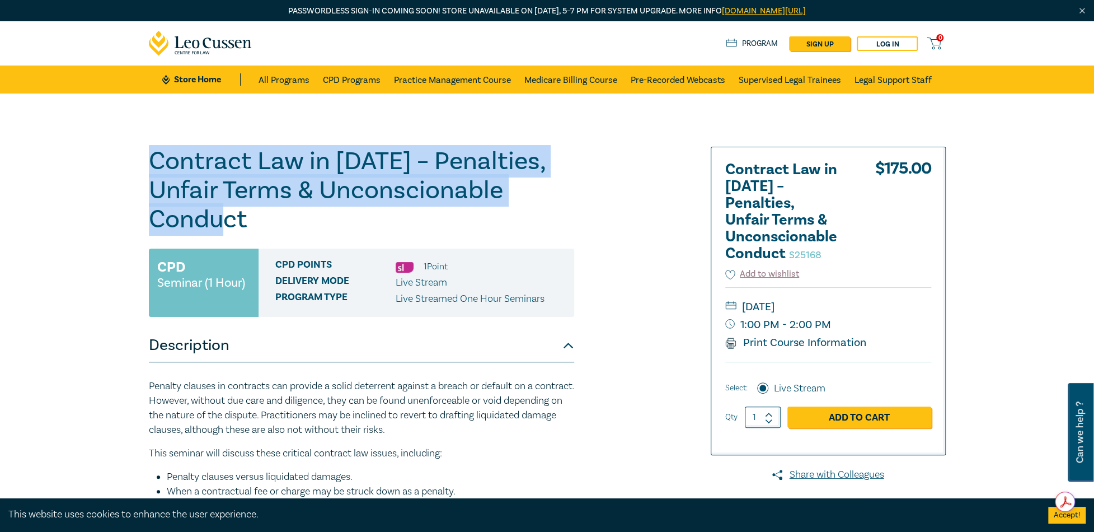
drag, startPoint x: 260, startPoint y: 225, endPoint x: 139, endPoint y: 163, distance: 135.1
click at [139, 163] on div "Contract Law in 2025 – Penalties, Unfair Terms & Unconscionable Conduct S25168 …" at bounding box center [547, 426] width 1094 height 666
copy h1 "Contract Law in [DATE] – Penalties, Unfair Terms & Unconscionable Conduct"
click at [631, 215] on div "Contract Law in 2025 – Penalties, Unfair Terms & Unconscionable Conduct S25168 …" at bounding box center [412, 427] width 540 height 560
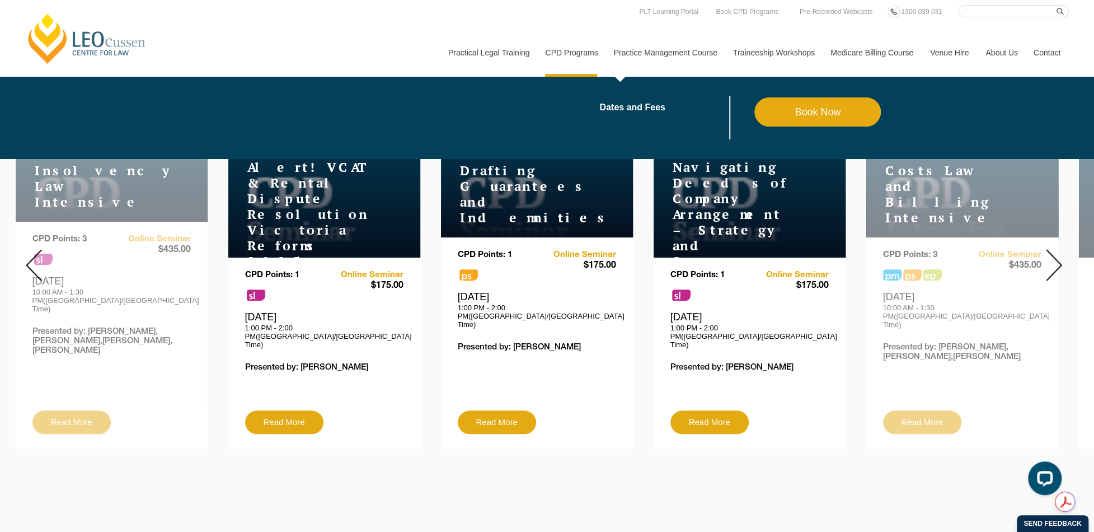
click at [852, 111] on link "Book Now" at bounding box center [817, 111] width 127 height 29
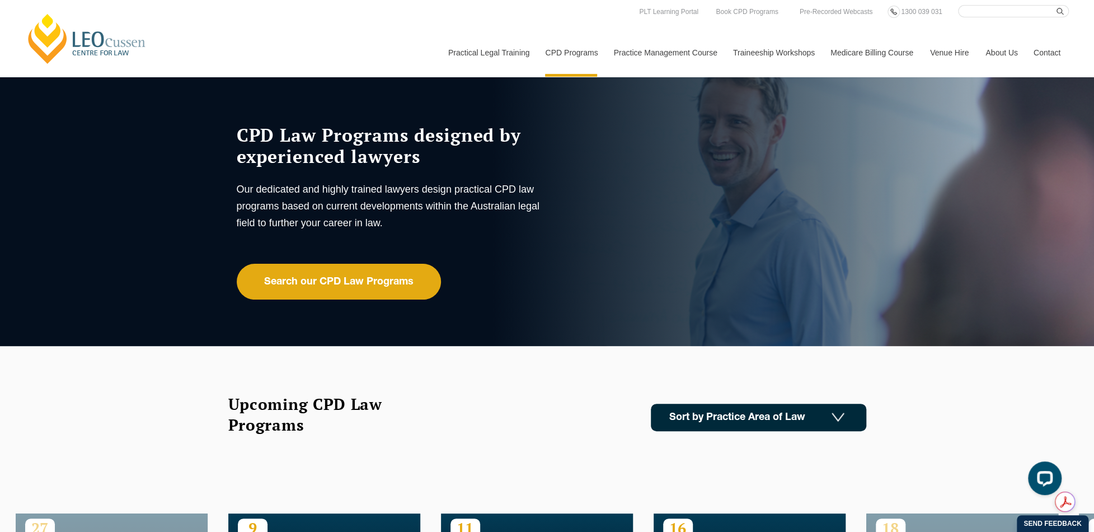
click at [843, 420] on link "Sort by Practice Area of Law" at bounding box center [758, 416] width 215 height 27
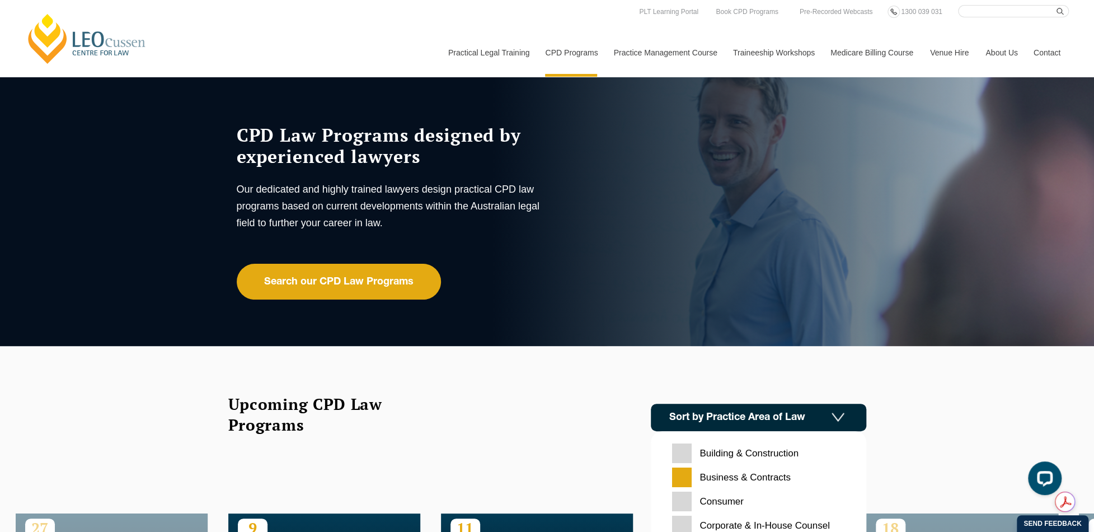
click at [672, 469] on Contracts "Business & Contracts" at bounding box center [758, 477] width 173 height 20
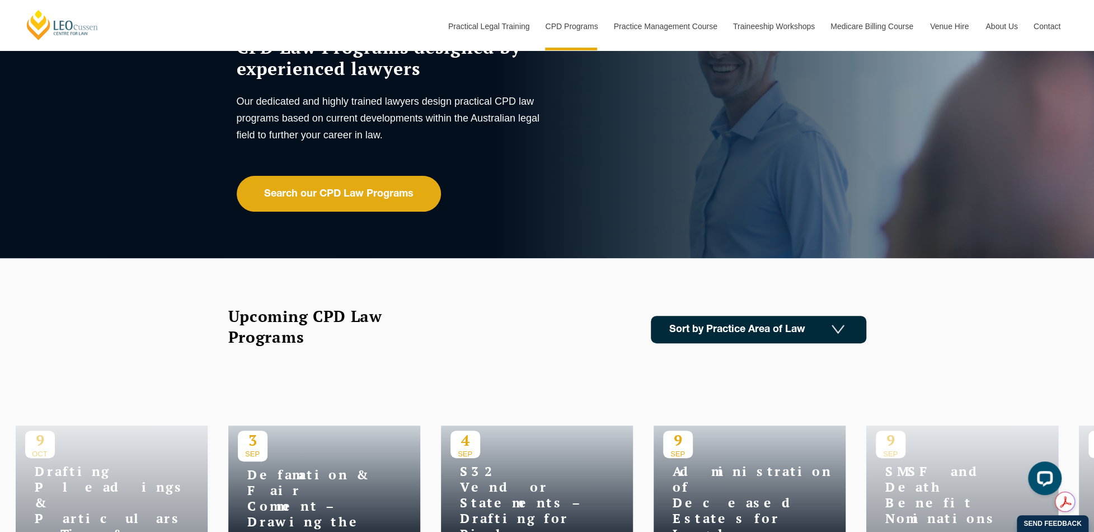
scroll to position [336, 0]
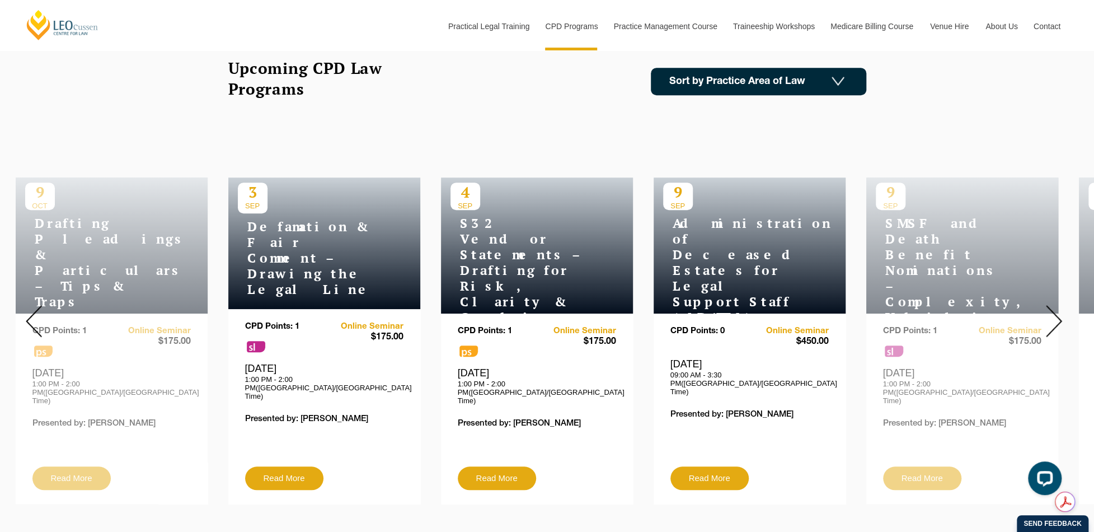
click at [1066, 315] on div at bounding box center [1053, 321] width 81 height 382
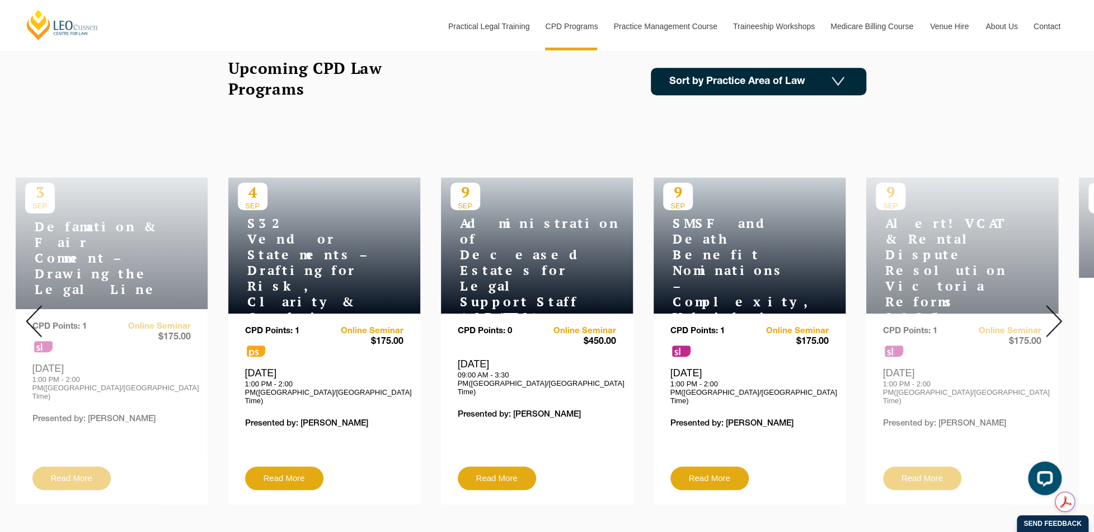
click at [1047, 312] on img at bounding box center [1054, 321] width 16 height 32
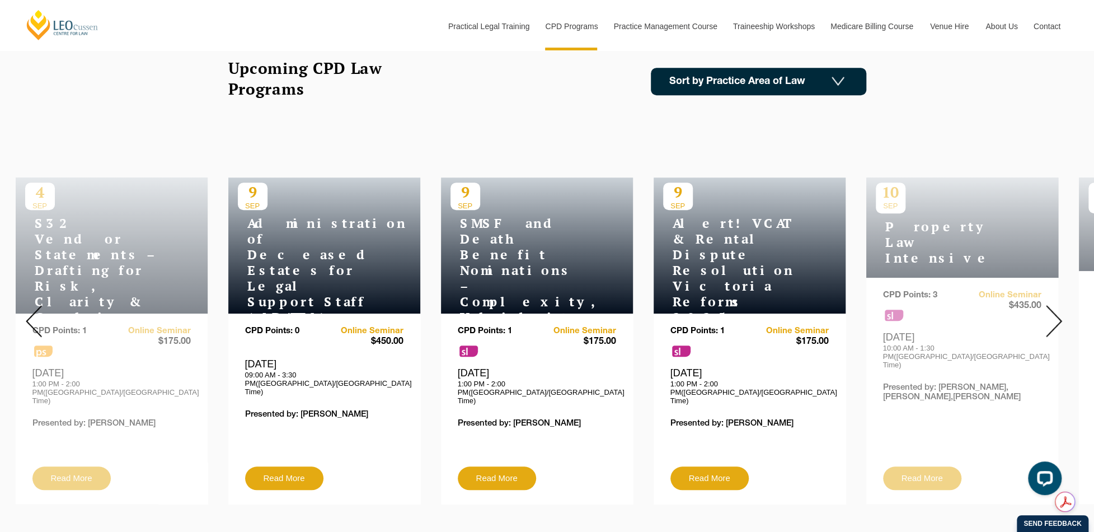
click at [1048, 312] on img at bounding box center [1054, 321] width 16 height 32
click at [1056, 308] on img at bounding box center [1054, 321] width 16 height 32
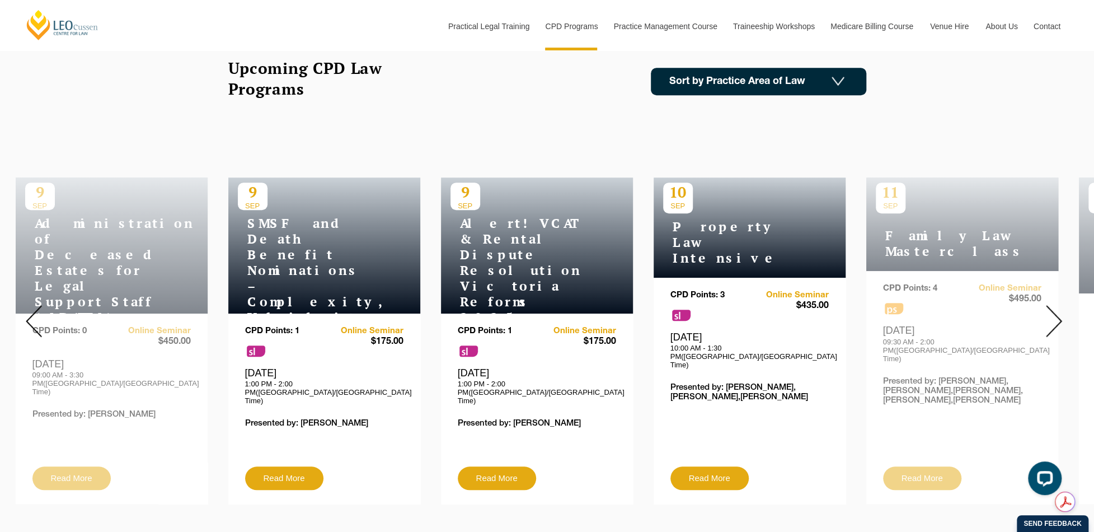
click at [1056, 308] on img at bounding box center [1054, 321] width 16 height 32
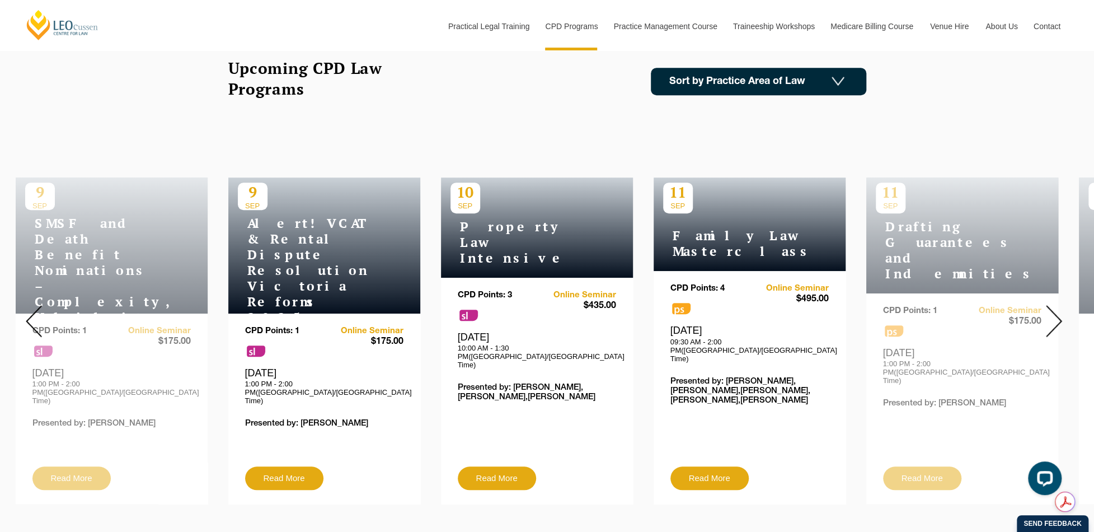
click at [1056, 308] on img at bounding box center [1054, 321] width 16 height 32
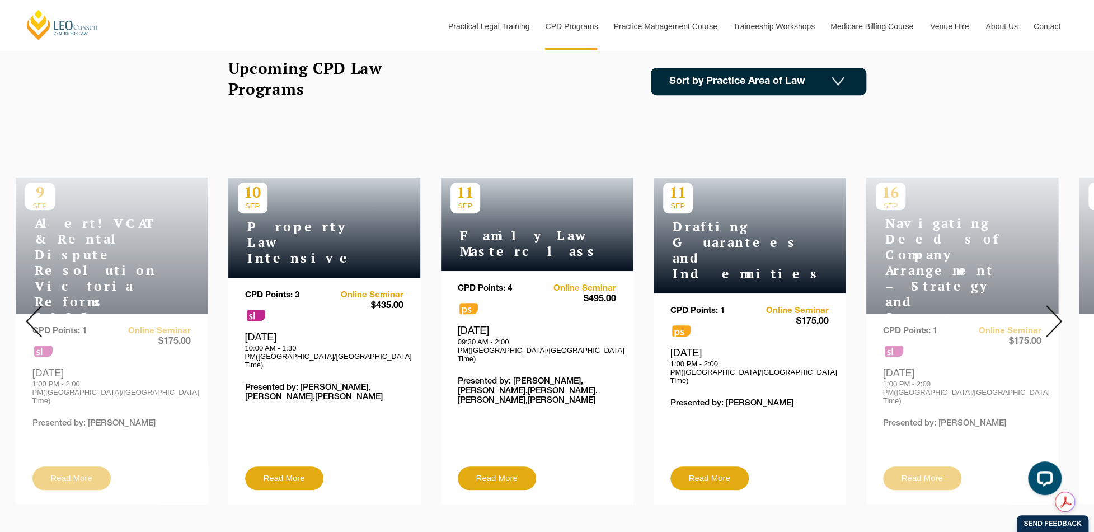
click at [1054, 309] on img at bounding box center [1054, 321] width 16 height 32
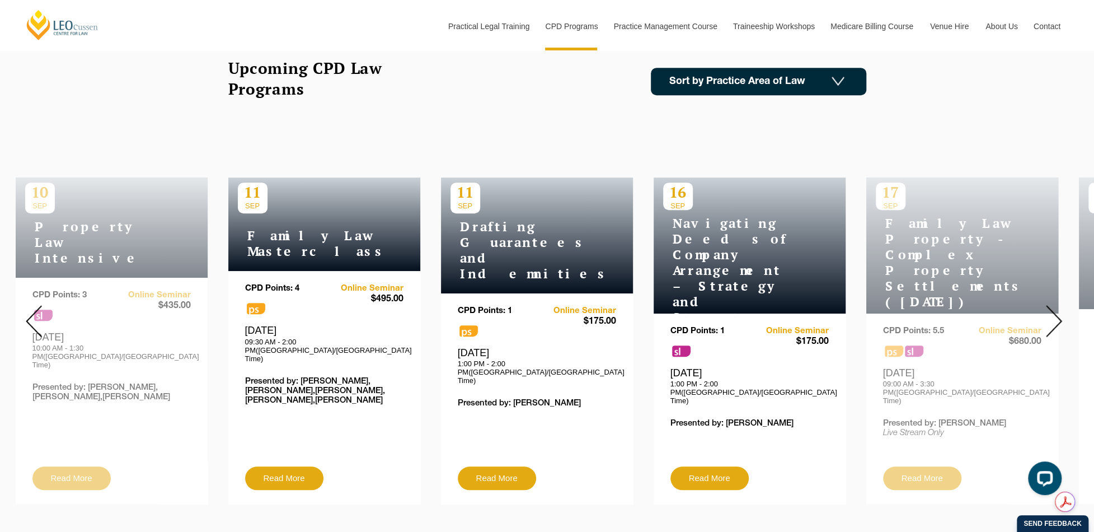
click at [1054, 309] on img at bounding box center [1054, 321] width 16 height 32
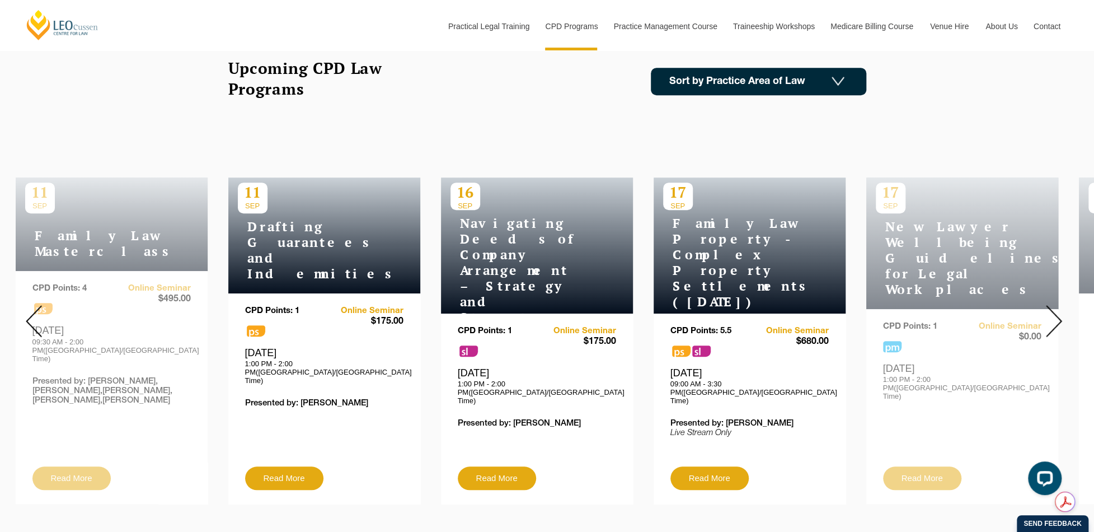
click at [1053, 309] on img at bounding box center [1054, 321] width 16 height 32
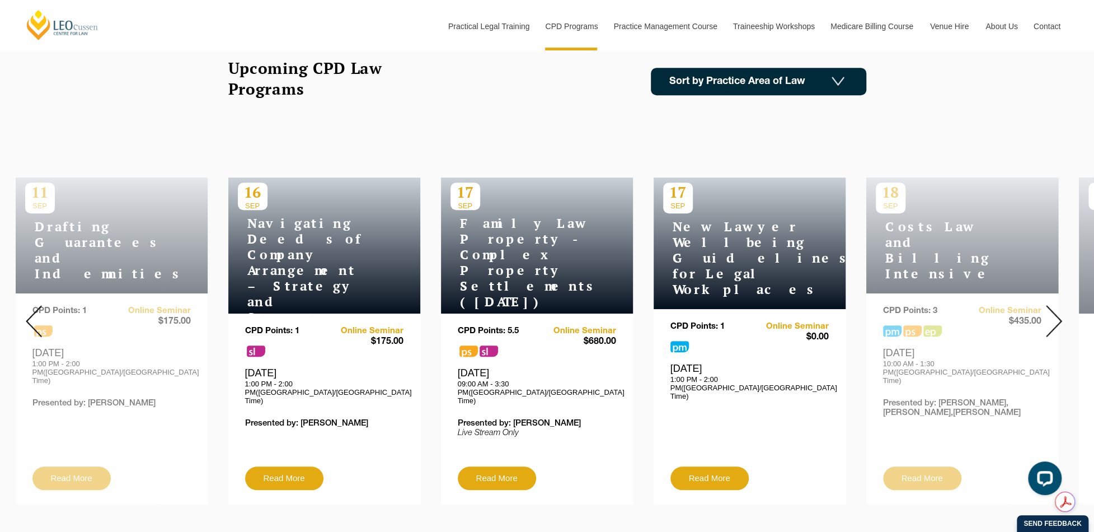
click at [1053, 309] on img at bounding box center [1054, 321] width 16 height 32
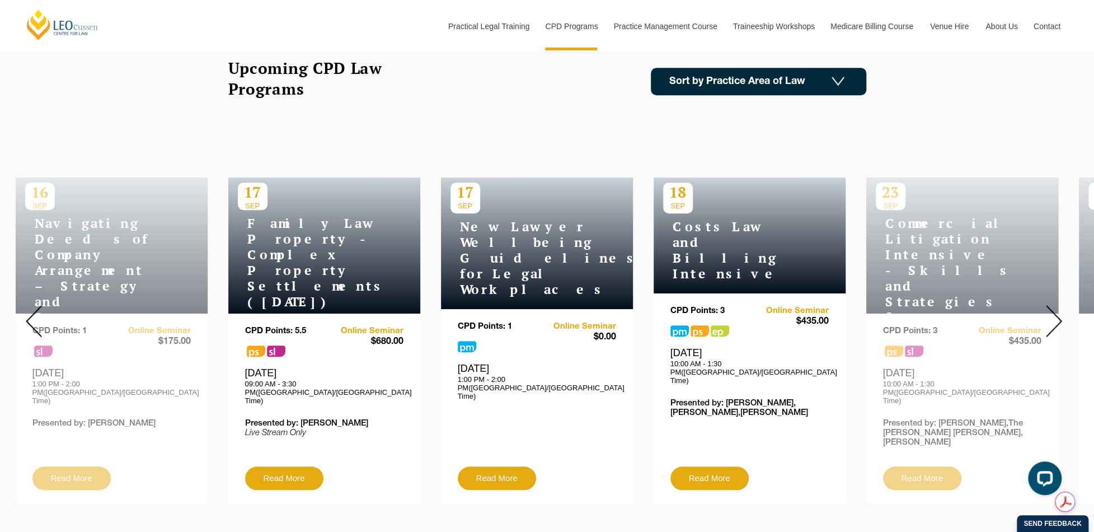
click at [1053, 309] on img at bounding box center [1054, 321] width 16 height 32
click at [1052, 310] on img at bounding box center [1054, 321] width 16 height 32
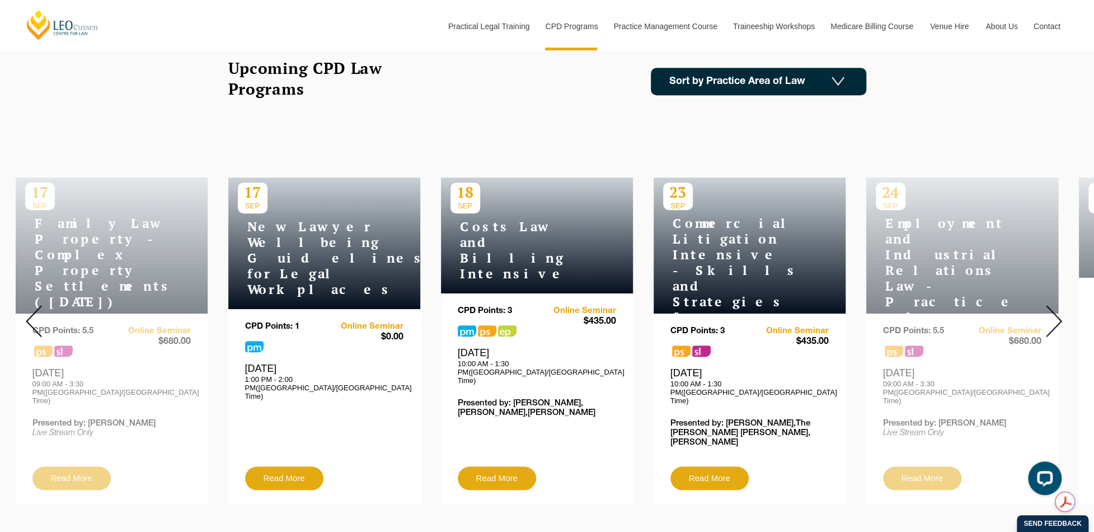
click at [1052, 310] on img at bounding box center [1054, 321] width 16 height 32
click at [1051, 311] on img at bounding box center [1054, 321] width 16 height 32
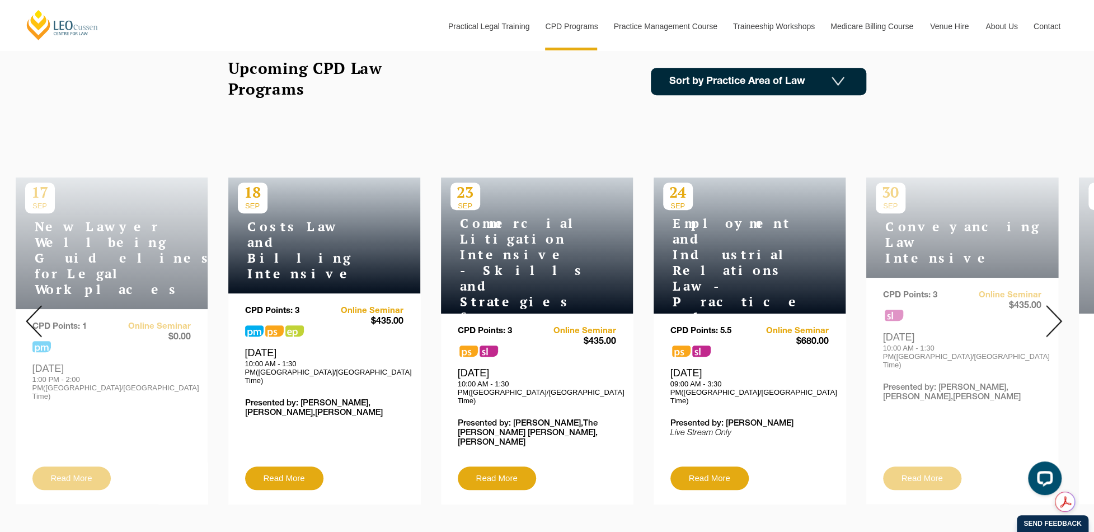
click at [1051, 311] on img at bounding box center [1054, 321] width 16 height 32
click at [1051, 312] on img at bounding box center [1054, 321] width 16 height 32
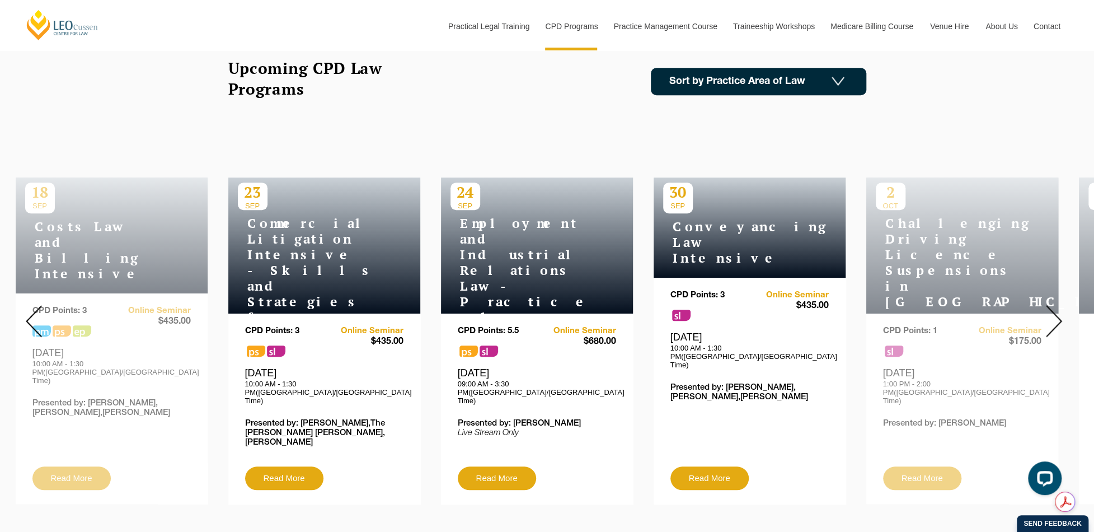
click at [1051, 312] on img at bounding box center [1054, 321] width 16 height 32
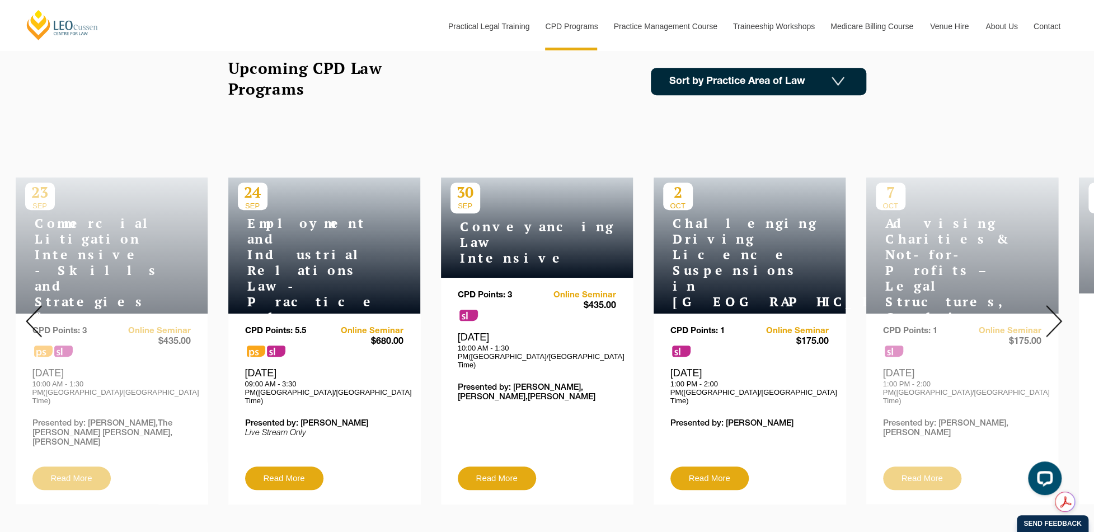
click at [1052, 312] on img at bounding box center [1054, 321] width 16 height 32
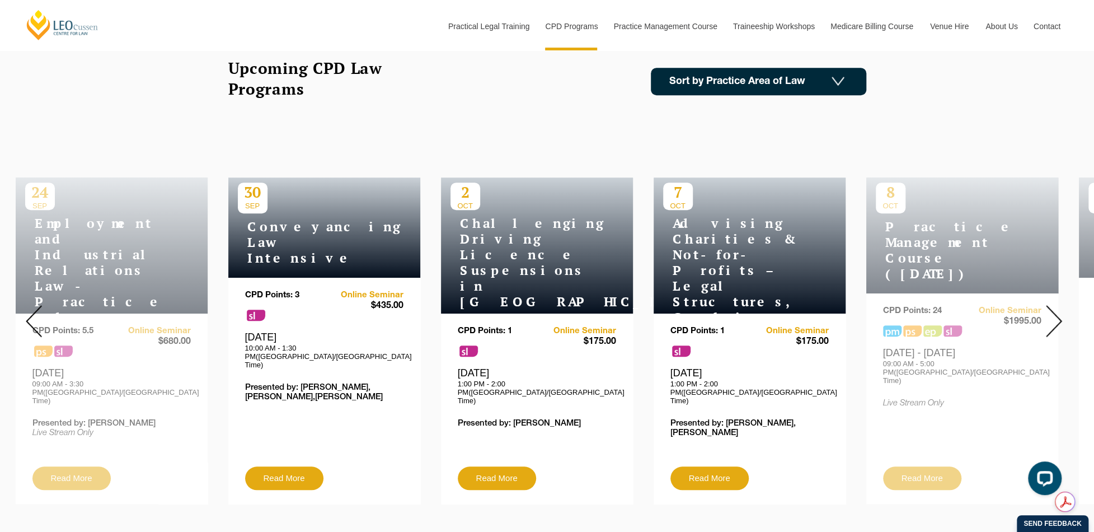
click at [1052, 312] on img at bounding box center [1054, 321] width 16 height 32
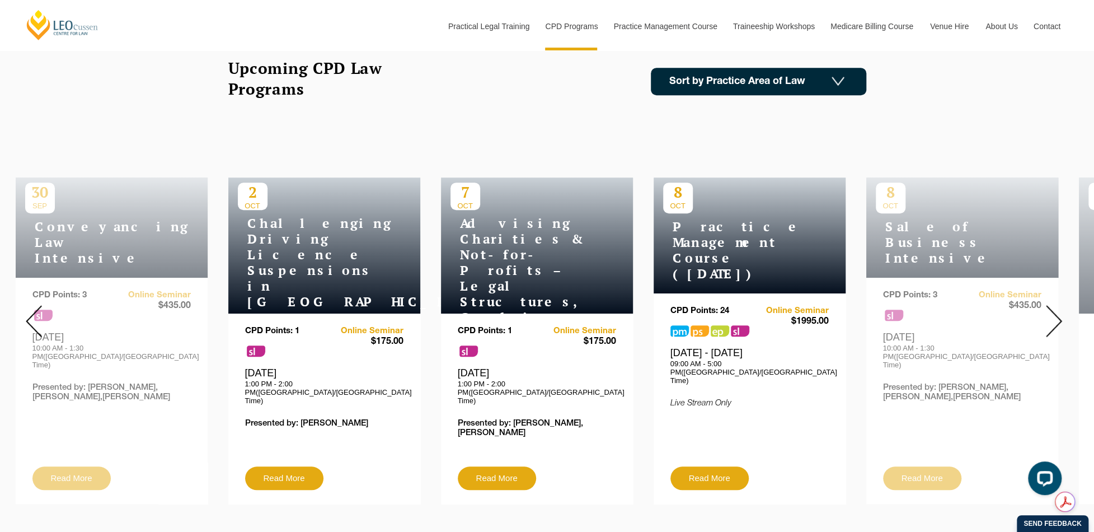
click at [1057, 311] on img at bounding box center [1054, 321] width 16 height 32
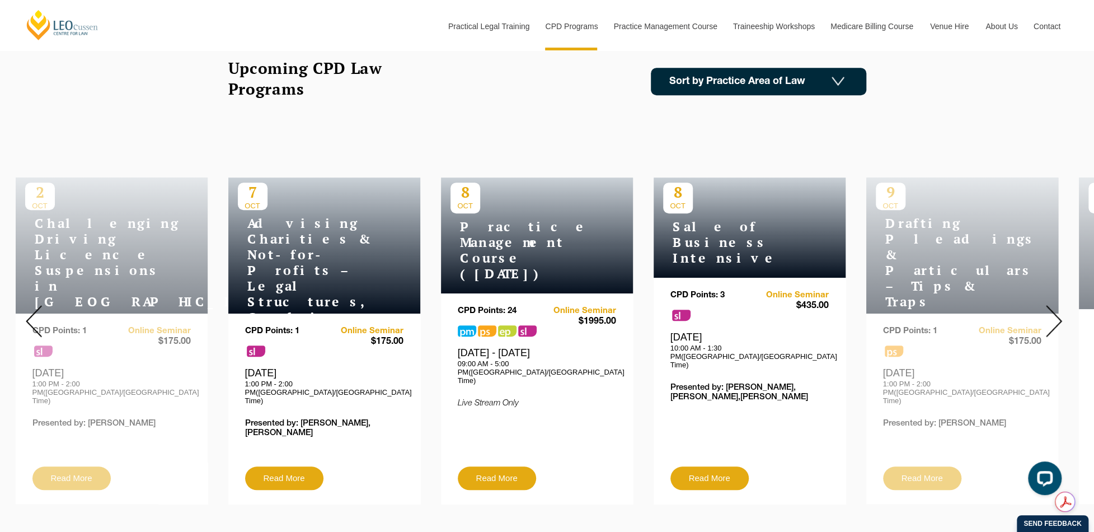
click at [1057, 311] on img at bounding box center [1054, 321] width 16 height 32
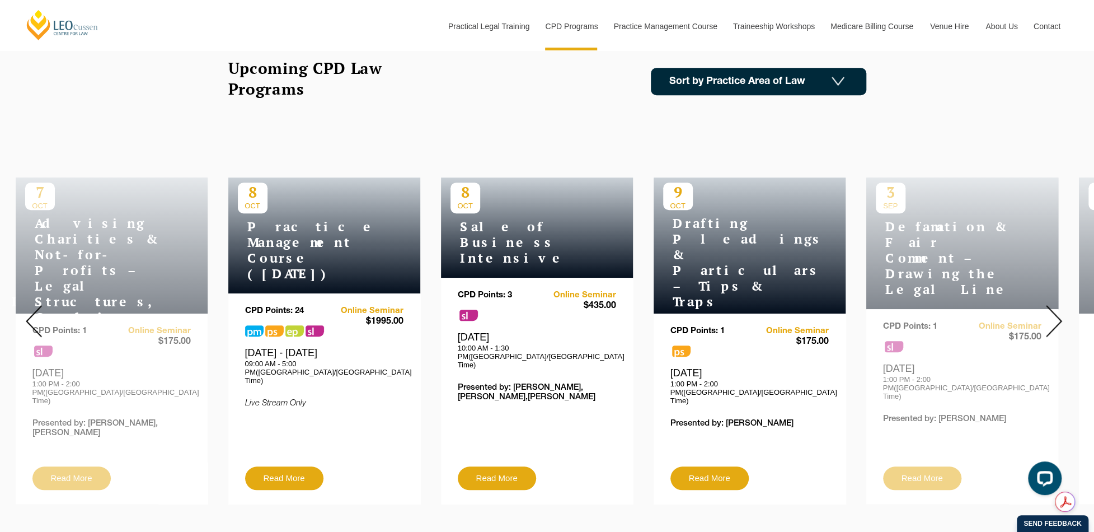
click at [1057, 311] on img at bounding box center [1054, 321] width 16 height 32
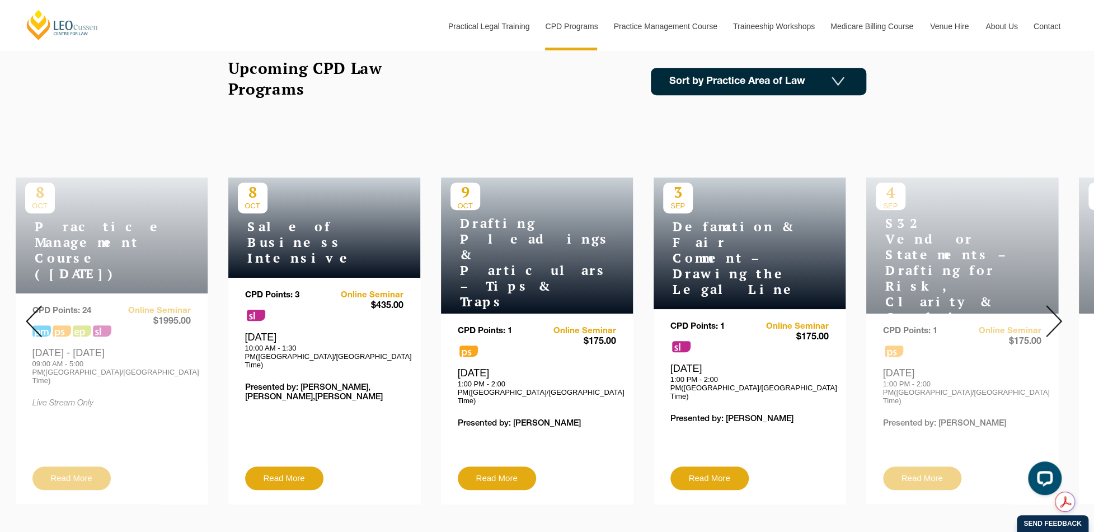
click at [1057, 311] on img at bounding box center [1054, 321] width 16 height 32
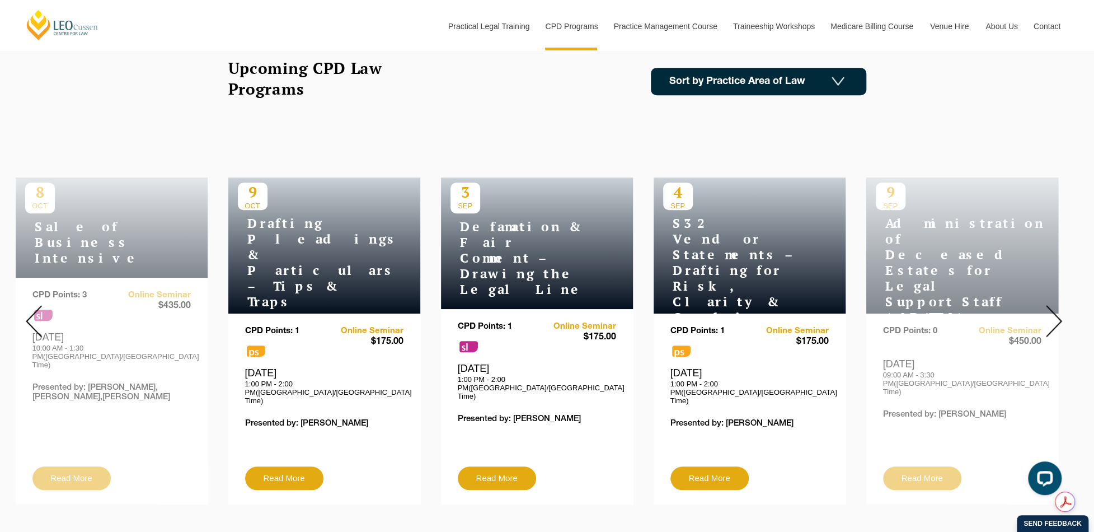
click at [1057, 311] on img at bounding box center [1054, 321] width 16 height 32
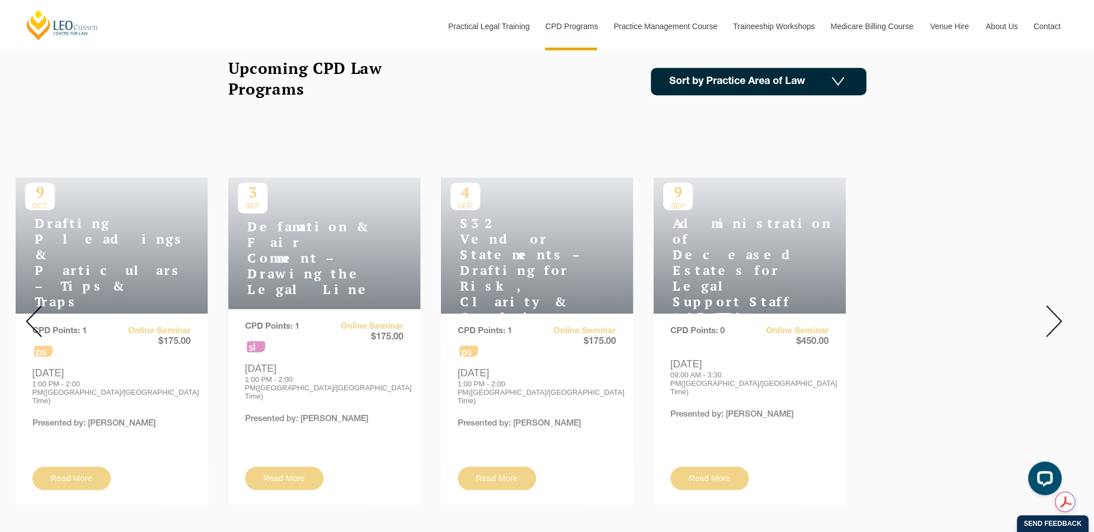
click at [1057, 311] on img at bounding box center [1054, 321] width 16 height 32
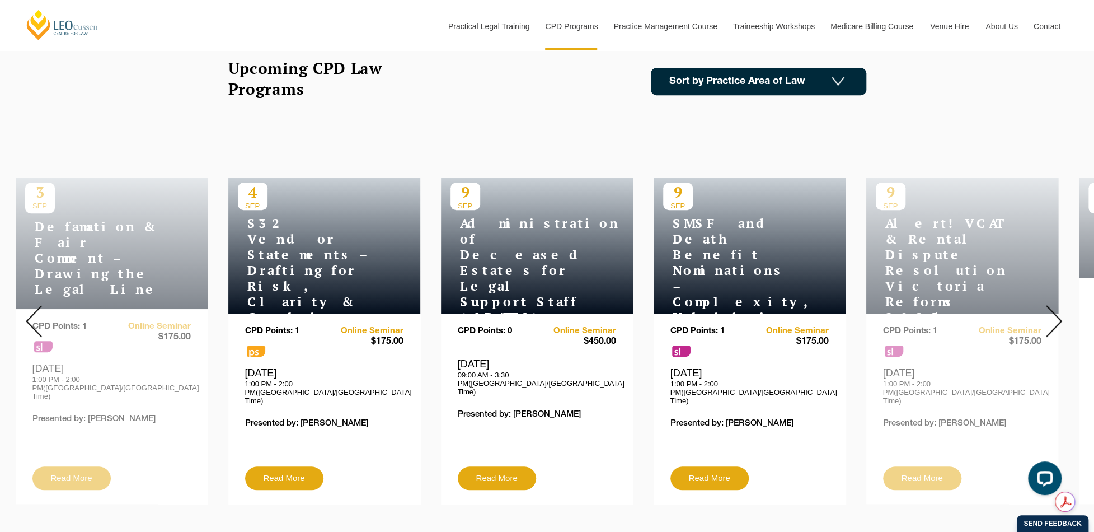
click at [1057, 311] on img at bounding box center [1054, 321] width 16 height 32
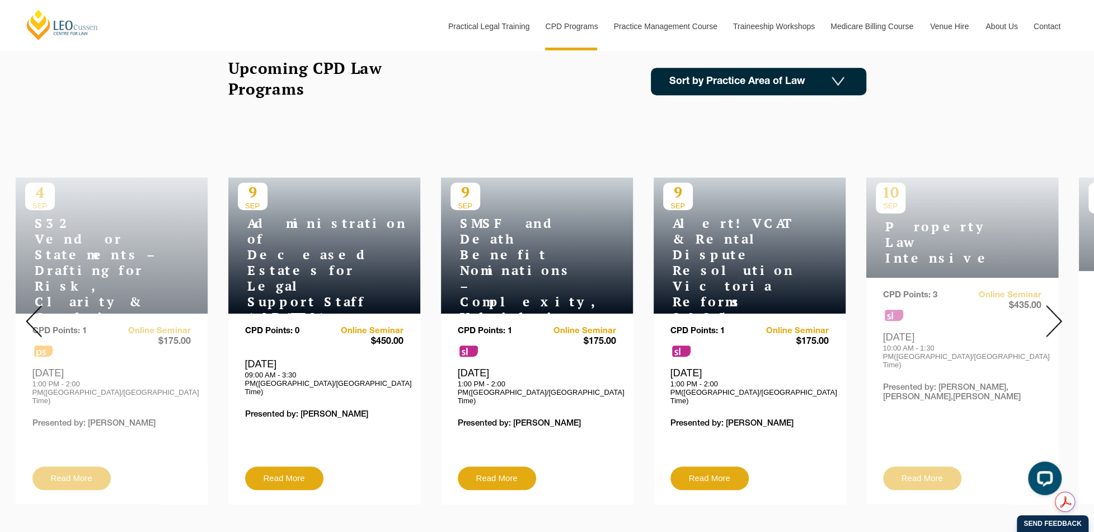
click at [1057, 311] on img at bounding box center [1054, 321] width 16 height 32
click at [807, 76] on link "Sort by Practice Area of Law" at bounding box center [758, 81] width 215 height 27
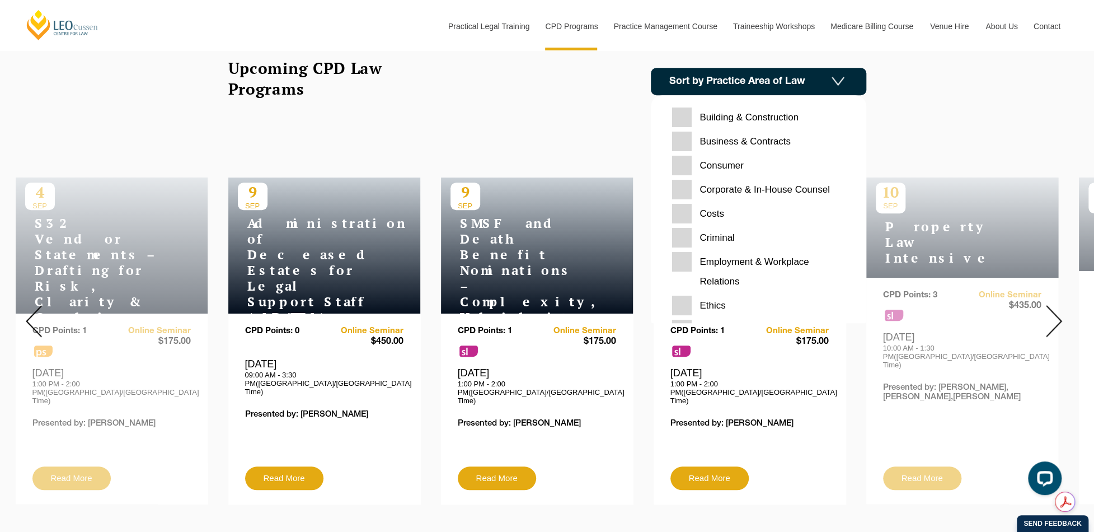
click at [679, 137] on Contracts "Business & Contracts" at bounding box center [758, 141] width 173 height 20
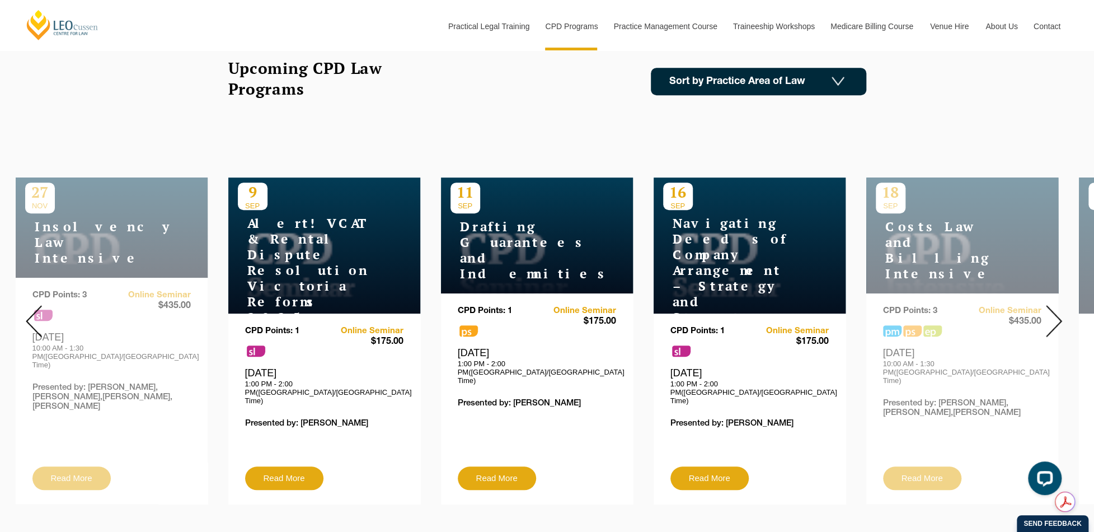
click at [29, 312] on img at bounding box center [34, 321] width 16 height 32
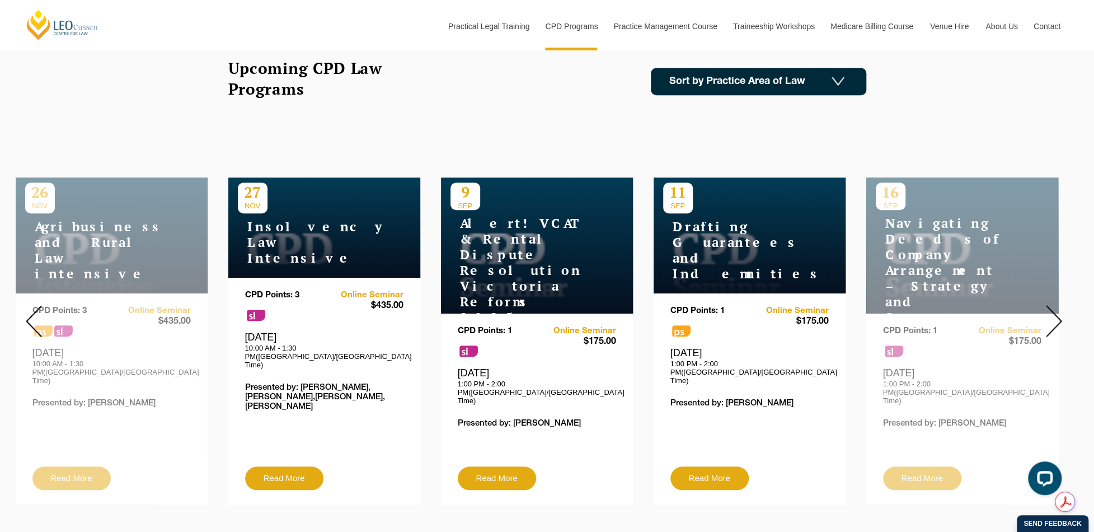
click at [27, 312] on img at bounding box center [34, 321] width 16 height 32
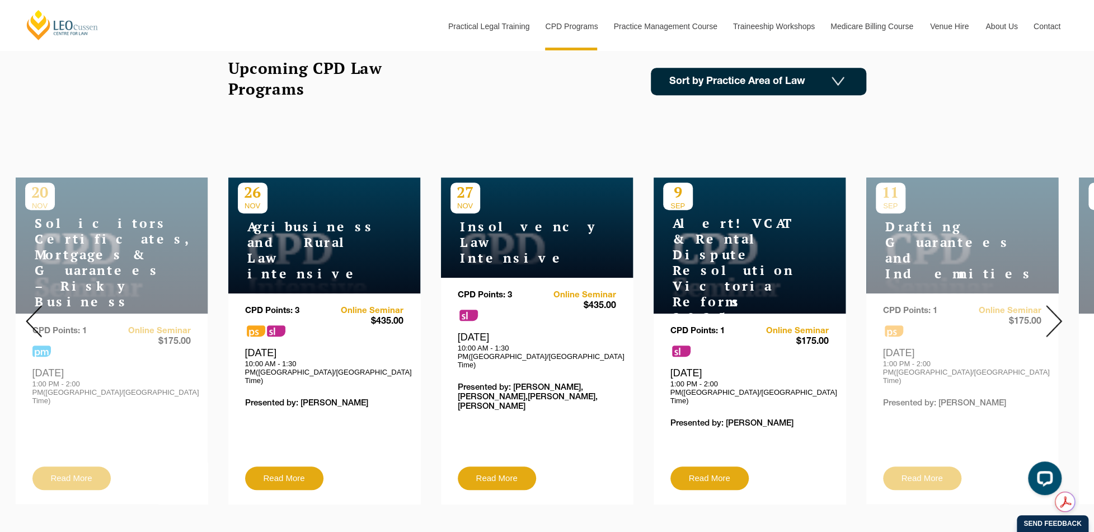
click at [27, 312] on img at bounding box center [34, 321] width 16 height 32
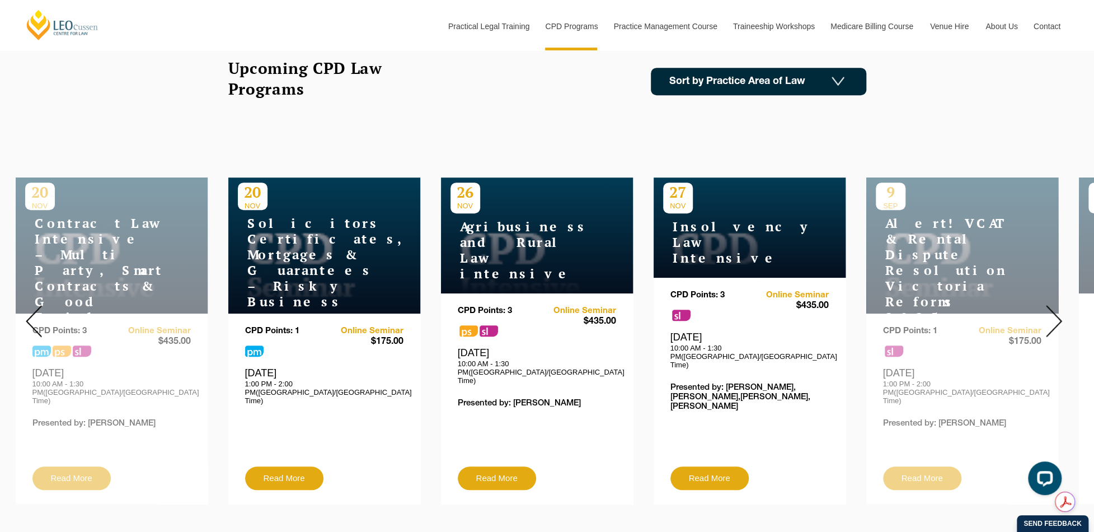
click at [27, 312] on img at bounding box center [34, 321] width 16 height 32
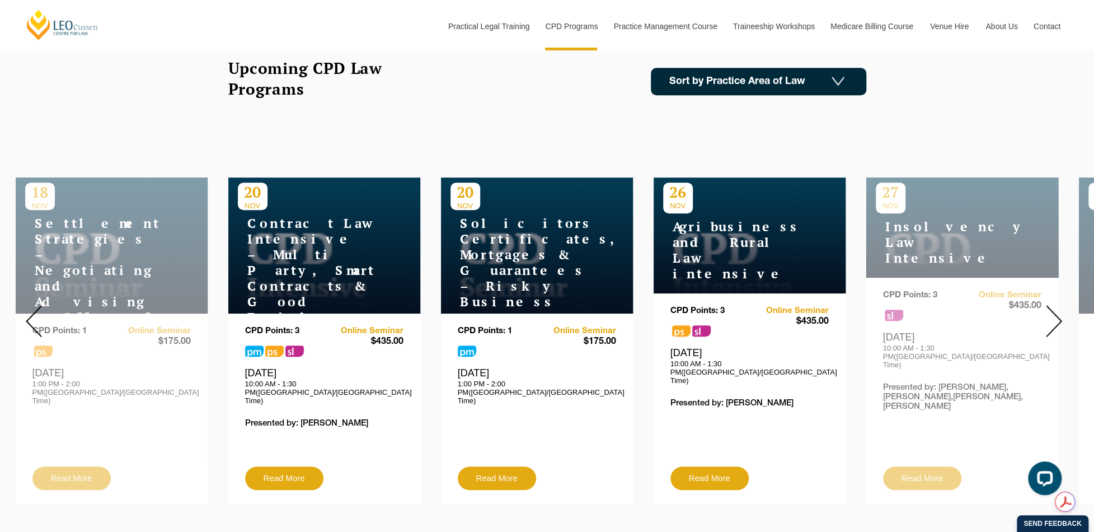
click at [27, 312] on img at bounding box center [34, 321] width 16 height 32
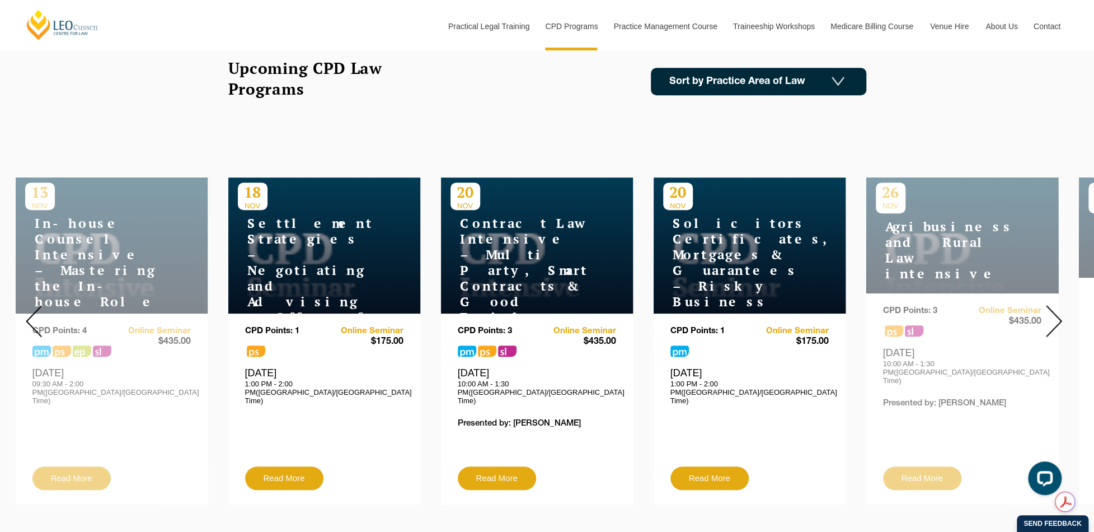
click at [27, 311] on img at bounding box center [34, 321] width 16 height 32
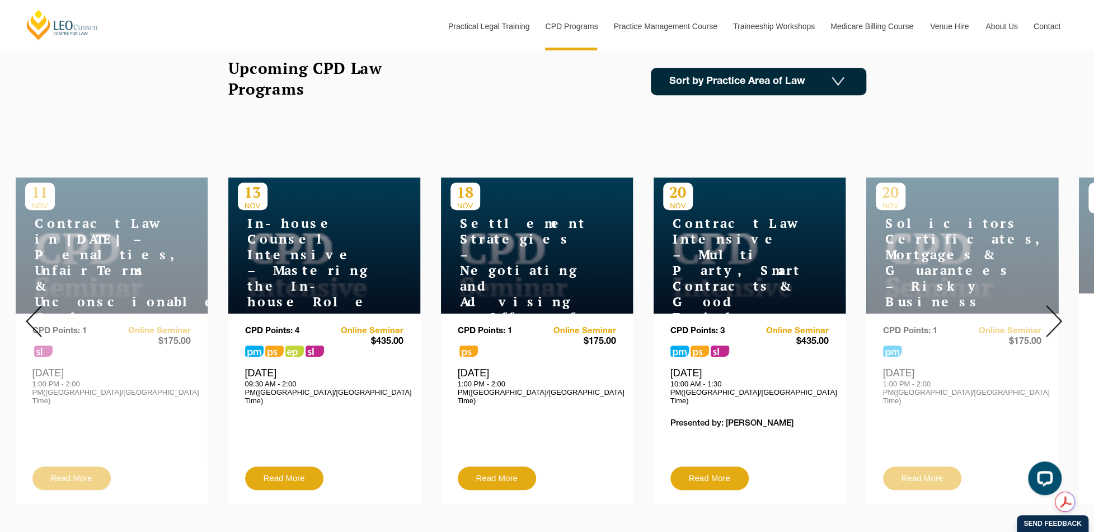
click at [722, 267] on h4 "Contract Law Intensive – Multi Party, Smart Contracts & Good Faith" at bounding box center [733, 270] width 140 height 110
click at [714, 449] on div "CPD Points: 3 pm ps sl Online Seminar $435.00 10:00 AM - 1:30 PM([GEOGRAPHIC_DA…" at bounding box center [749, 396] width 158 height 140
click at [714, 466] on link "Read More" at bounding box center [709, 477] width 78 height 23
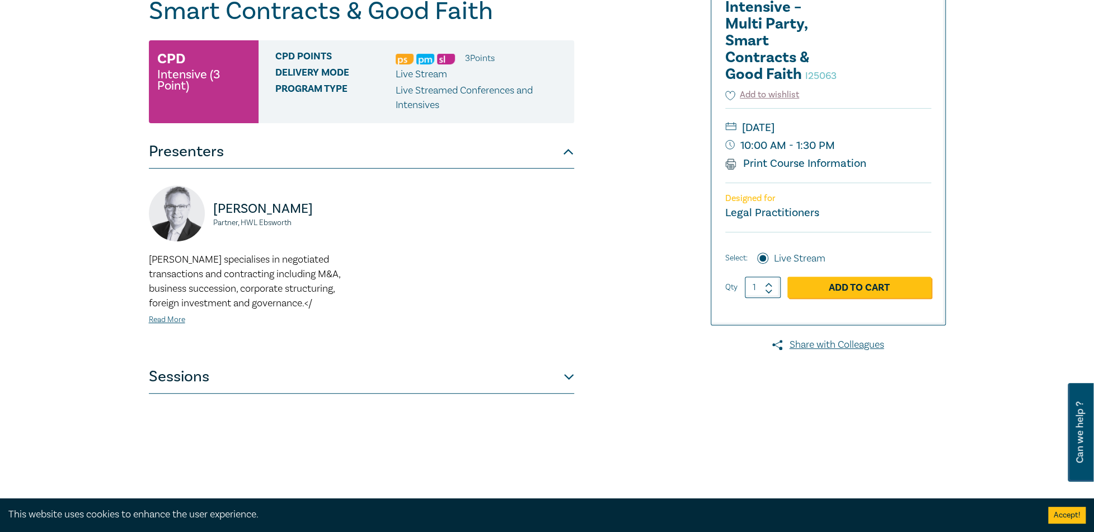
scroll to position [224, 0]
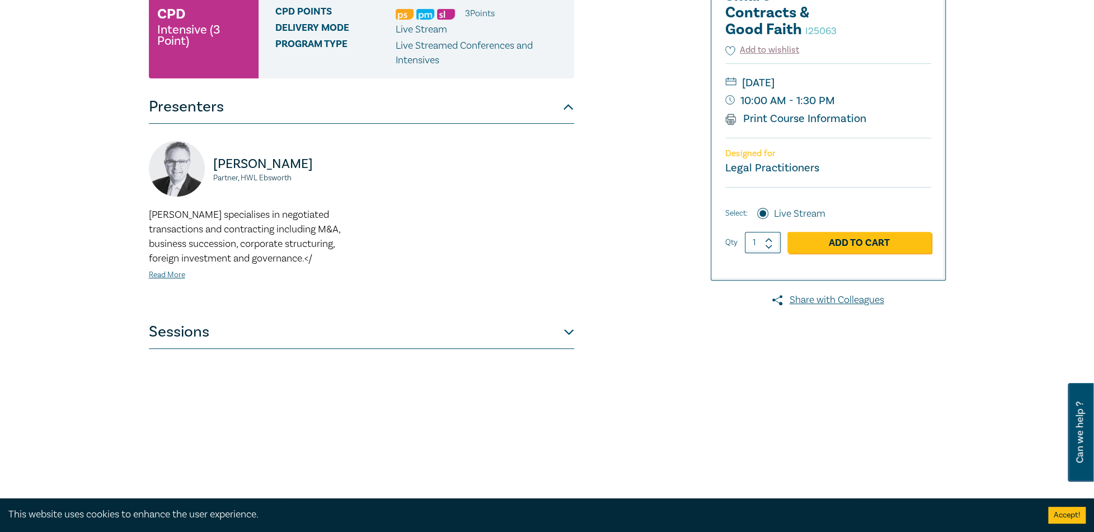
click at [483, 345] on button "Sessions" at bounding box center [361, 332] width 425 height 34
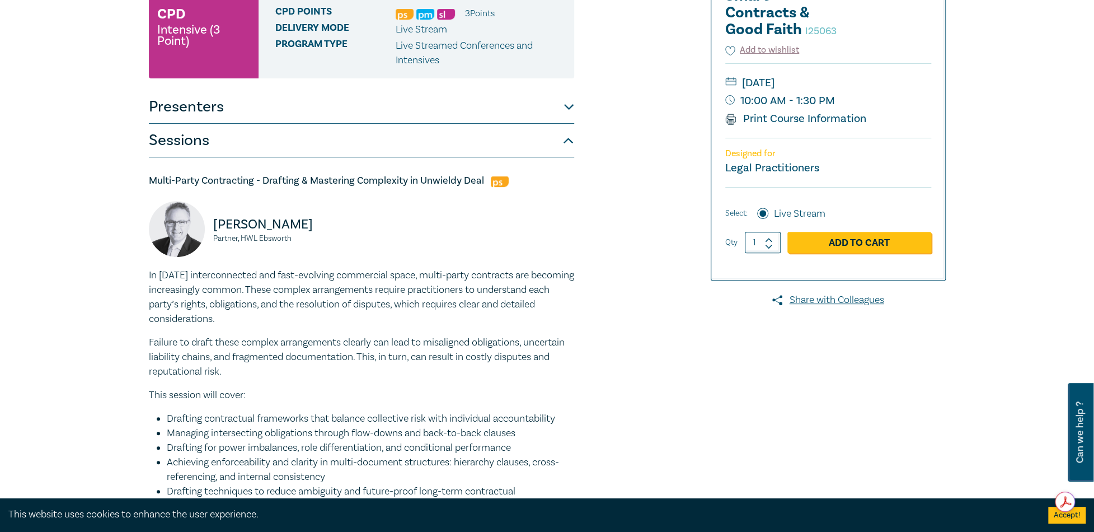
click at [562, 108] on button "Presenters" at bounding box center [361, 107] width 425 height 34
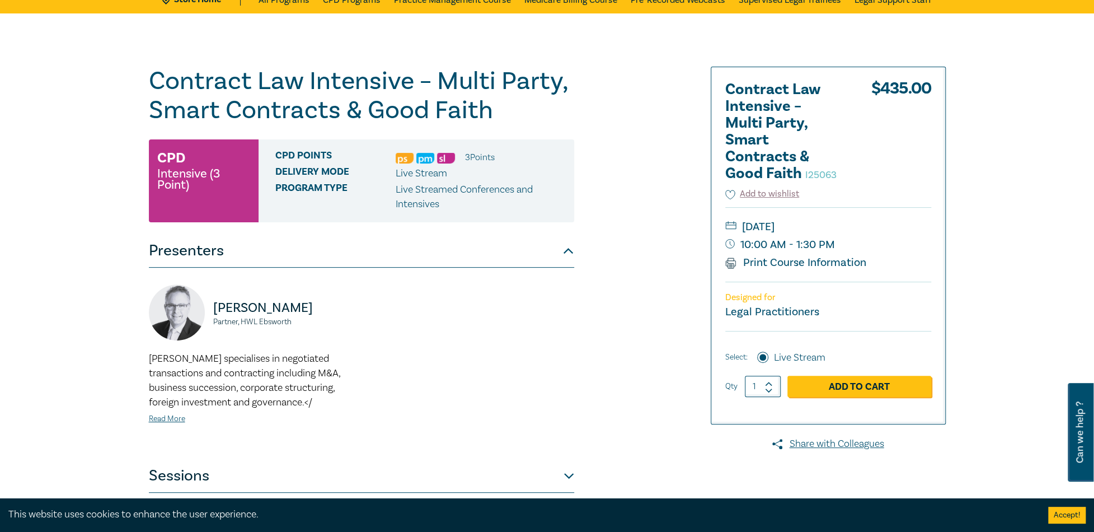
scroll to position [0, 0]
